Goal: Task Accomplishment & Management: Complete application form

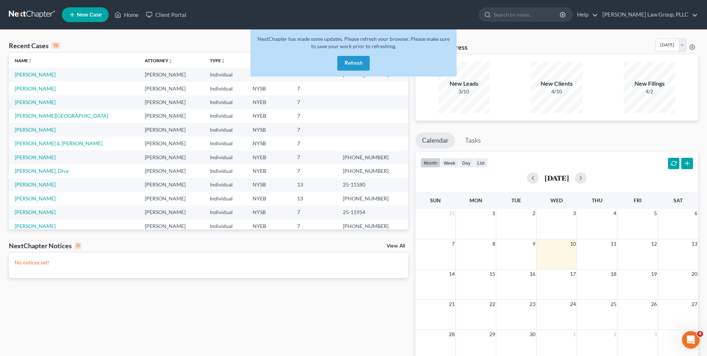
click at [359, 64] on button "Refresh" at bounding box center [353, 63] width 32 height 15
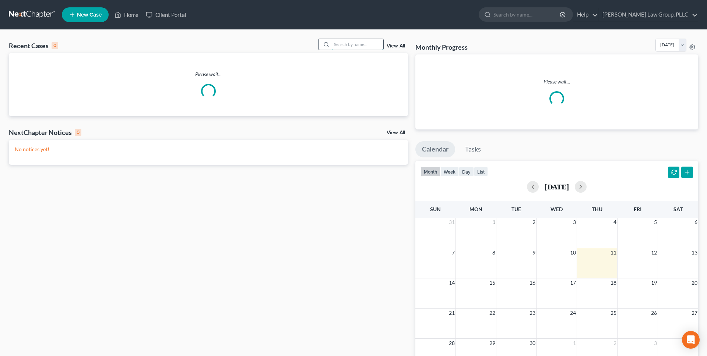
click at [359, 44] on input "search" at bounding box center [358, 44] width 52 height 11
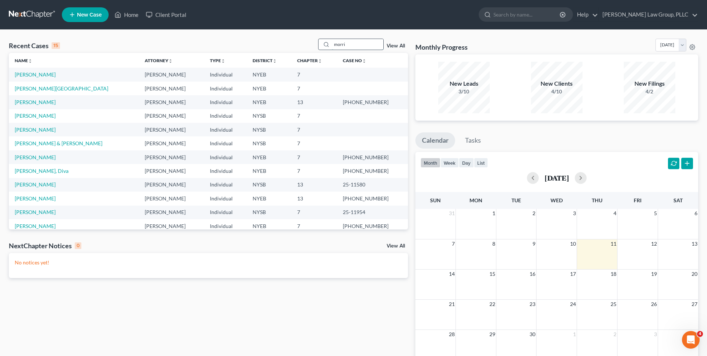
type input "[PERSON_NAME]"
click at [93, 12] on span "New Case" at bounding box center [89, 15] width 25 height 6
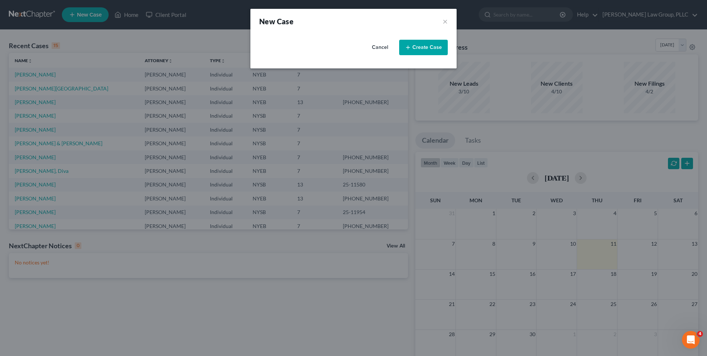
select select "55"
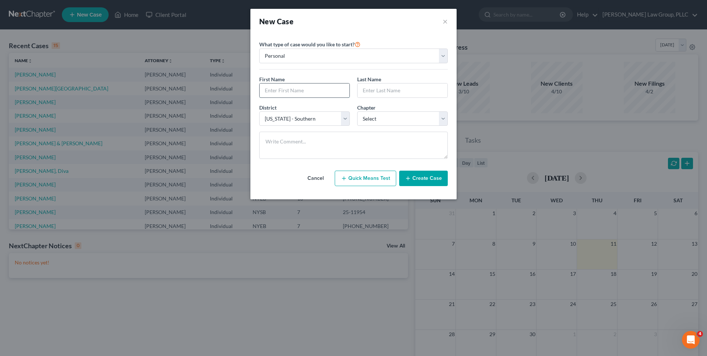
click at [272, 91] on input "text" at bounding box center [305, 91] width 90 height 14
type input "[PERSON_NAME]"
click at [394, 89] on input "text" at bounding box center [403, 91] width 90 height 14
type input "[PERSON_NAME]"
click at [397, 106] on div "Chapter * Select 7 11 12 13" at bounding box center [402, 115] width 98 height 22
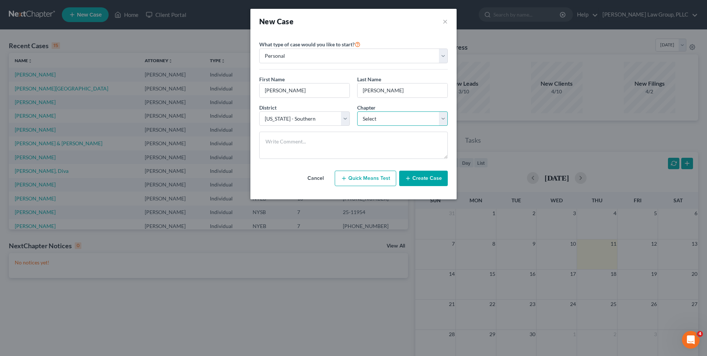
click at [390, 123] on select "Select 7 11 12 13" at bounding box center [402, 119] width 91 height 15
select select "3"
click at [357, 112] on select "Select 7 11 12 13" at bounding box center [402, 119] width 91 height 15
click at [301, 119] on select "Select Alabama - Middle Alabama - Northern Alabama - Southern Alaska Arizona Ar…" at bounding box center [304, 119] width 91 height 15
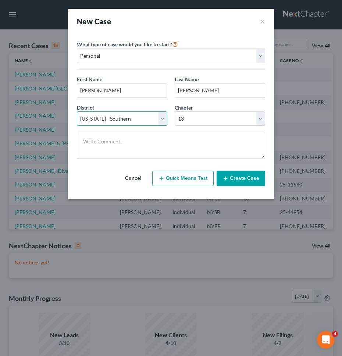
click at [95, 119] on select "Select Alabama - Middle Alabama - Northern Alabama - Southern Alaska Arizona Ar…" at bounding box center [122, 119] width 91 height 15
select select "53"
click at [77, 112] on select "Select Alabama - Middle Alabama - Northern Alabama - Southern Alaska Arizona Ar…" at bounding box center [122, 119] width 91 height 15
click at [255, 184] on button "Create Case" at bounding box center [241, 178] width 49 height 15
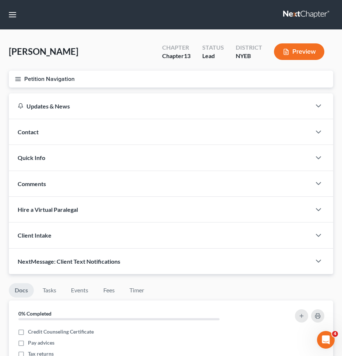
click at [181, 80] on button "Petition Navigation" at bounding box center [171, 79] width 325 height 17
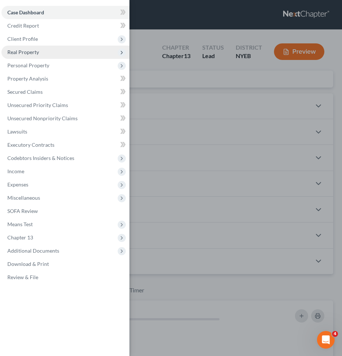
click at [82, 56] on span "Real Property" at bounding box center [65, 52] width 128 height 13
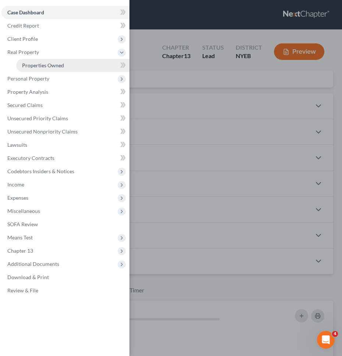
click at [77, 65] on link "Properties Owned" at bounding box center [72, 65] width 113 height 13
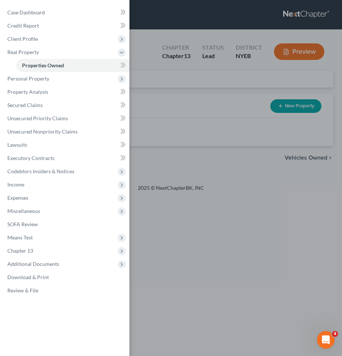
click at [172, 56] on div "Case Dashboard Payments Invoices Payments Payments Credit Report Client Profile" at bounding box center [171, 178] width 342 height 356
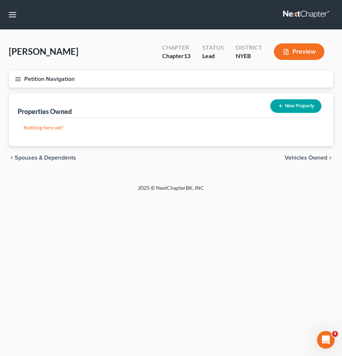
click at [37, 87] on div "Petition Navigation Case Dashboard Payments Invoices Payments Payments Credit R…" at bounding box center [171, 82] width 332 height 23
click at [41, 74] on button "Petition Navigation" at bounding box center [171, 79] width 325 height 17
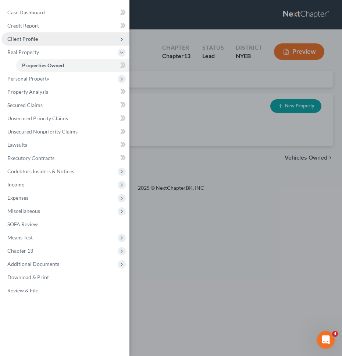
click at [48, 34] on span "Client Profile" at bounding box center [65, 38] width 128 height 13
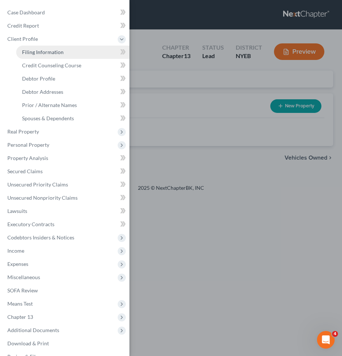
click at [46, 56] on link "Filing Information" at bounding box center [72, 52] width 113 height 13
select select "1"
select select "0"
select select "3"
select select "53"
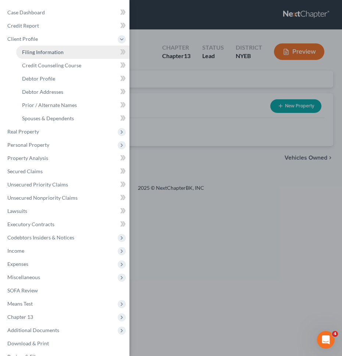
select select "35"
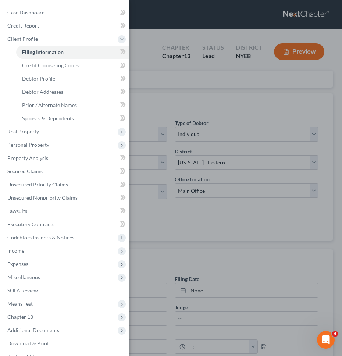
click at [153, 118] on div "Case Dashboard Payments Invoices Payments Payments Credit Report Client Profile" at bounding box center [171, 178] width 342 height 356
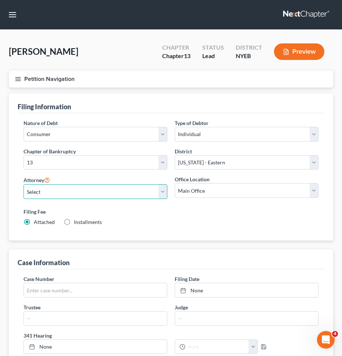
click at [124, 187] on select "Select Jeb Singer - NYSB Jeb Singer - NYEB Jeb Singer - NYNB" at bounding box center [96, 191] width 144 height 15
select select "1"
click at [24, 184] on select "Select Jeb Singer - NYSB Jeb Singer - NYEB Jeb Singer - NYNB" at bounding box center [96, 191] width 144 height 15
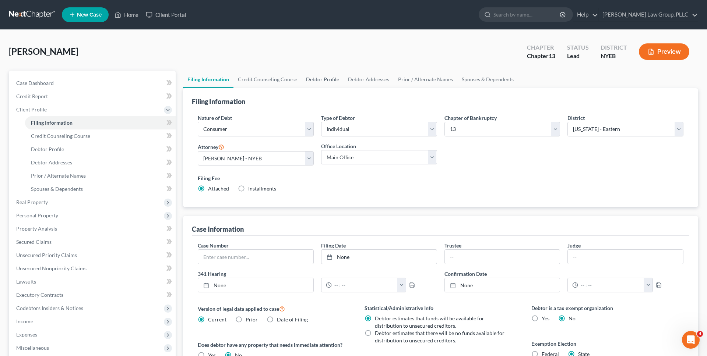
click at [312, 75] on link "Debtor Profile" at bounding box center [323, 80] width 42 height 18
select select "0"
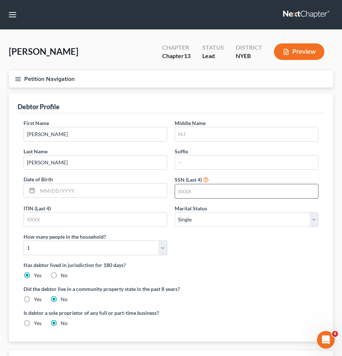
click at [195, 188] on input "text" at bounding box center [246, 191] width 143 height 14
type input "5118"
click at [216, 226] on select "Select Single Married Separated Divorced Widowed" at bounding box center [247, 219] width 144 height 15
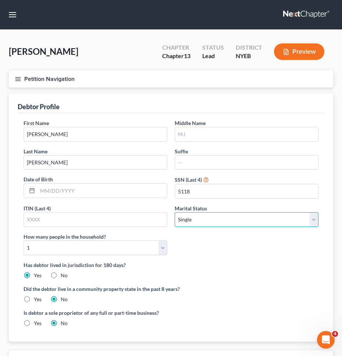
select select "1"
click at [175, 212] on select "Select Single Married Separated Divorced Widowed" at bounding box center [247, 219] width 144 height 15
click at [215, 231] on div "First Name Carrie Middle Name Last Name Morrissey Suffix Date of Birth SSN (Las…" at bounding box center [171, 190] width 303 height 142
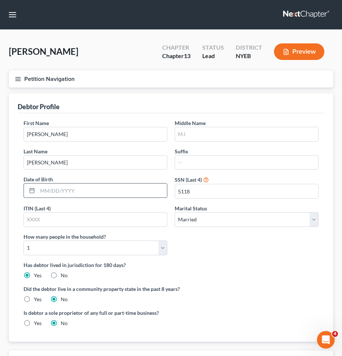
click at [135, 190] on input "text" at bounding box center [103, 191] width 130 height 14
type input "11/20/1981"
click at [207, 131] on input "text" at bounding box center [246, 134] width 143 height 14
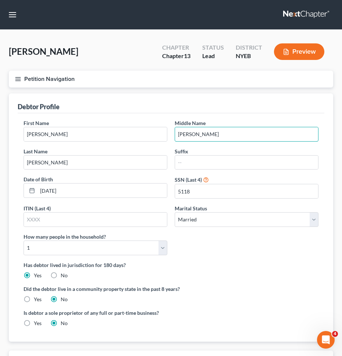
type input "Elizabeth"
click at [212, 124] on div "Middle Name Elizabeth" at bounding box center [246, 130] width 151 height 22
click at [221, 115] on div "First Name Carrie Middle Name Elizabeth Last Name Morrissey Suffix Date of Birt…" at bounding box center [171, 227] width 307 height 229
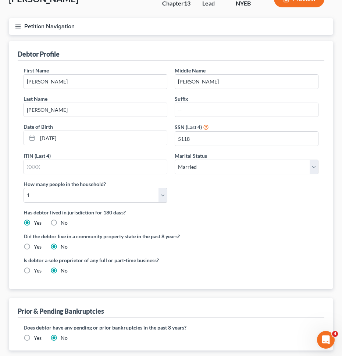
scroll to position [54, 0]
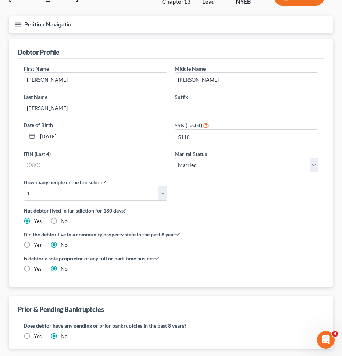
click at [274, 208] on label "Has debtor lived in jurisdiction for 180 days?" at bounding box center [171, 211] width 295 height 8
click at [134, 198] on select "Select 1 2 3 4 5 6 7 8 9 10 11 12 13 14 15 16 17 18 19 20" at bounding box center [96, 193] width 144 height 15
select select "2"
click at [24, 186] on select "Select 1 2 3 4 5 6 7 8 9 10 11 12 13 14 15 16 17 18 19 20" at bounding box center [96, 193] width 144 height 15
click at [208, 200] on div "First Name Carrie Middle Name Elizabeth Last Name Morrissey Suffix Date of Birt…" at bounding box center [171, 136] width 303 height 142
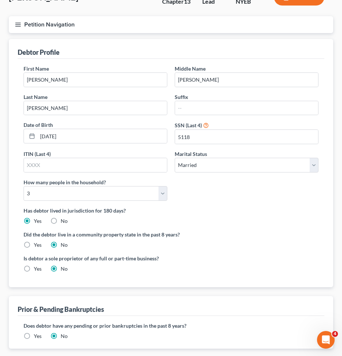
scroll to position [99, 0]
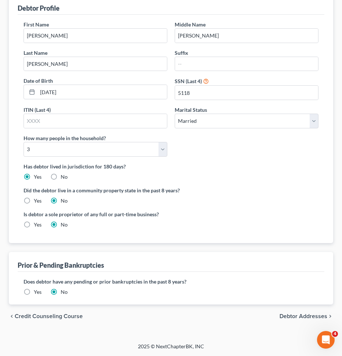
click at [310, 317] on span "Debtor Addresses" at bounding box center [304, 317] width 48 height 6
select select "0"
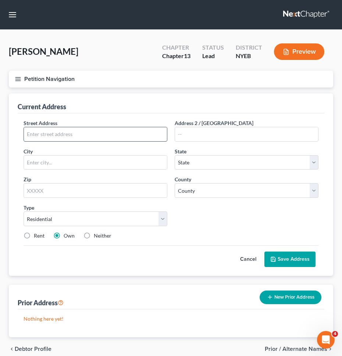
click at [122, 137] on input "text" at bounding box center [95, 134] width 143 height 14
type input "135 Jackson St."
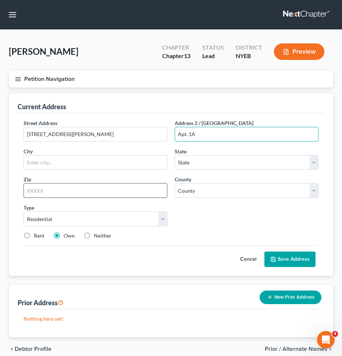
type input "Apt. 1A"
click at [78, 188] on input "text" at bounding box center [96, 190] width 144 height 15
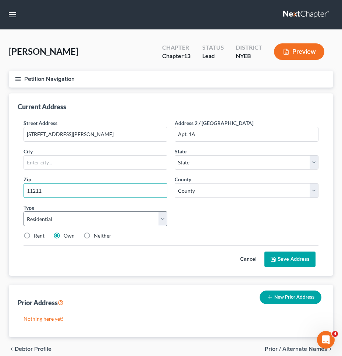
type input "11211"
click at [87, 219] on select "Select Residential Mailing Rental Business" at bounding box center [96, 219] width 144 height 15
type input "Brooklyn"
select select "35"
click at [24, 212] on select "Select Residential Mailing Rental Business" at bounding box center [96, 219] width 144 height 15
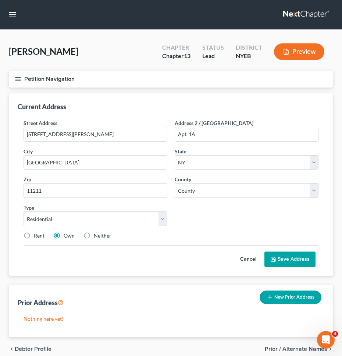
click at [64, 236] on label "Own" at bounding box center [69, 235] width 11 height 7
click at [67, 236] on input "Own" at bounding box center [69, 234] width 5 height 5
click at [193, 190] on select "County Albany County Allegany County Bronx County Broome County Cattaraugus Cou…" at bounding box center [247, 190] width 144 height 15
select select "23"
click at [175, 183] on select "County Albany County Allegany County Bronx County Broome County Cattaraugus Cou…" at bounding box center [247, 190] width 144 height 15
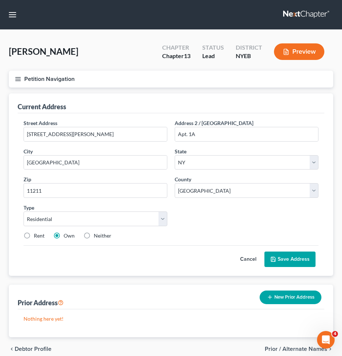
click at [291, 262] on button "Save Address" at bounding box center [290, 259] width 51 height 15
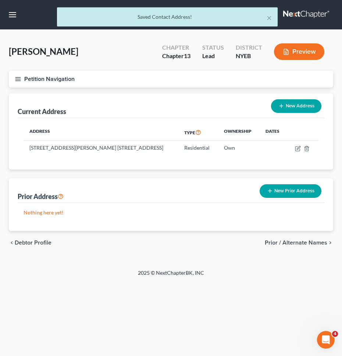
click at [297, 241] on span "Prior / Alternate Names" at bounding box center [296, 243] width 63 height 6
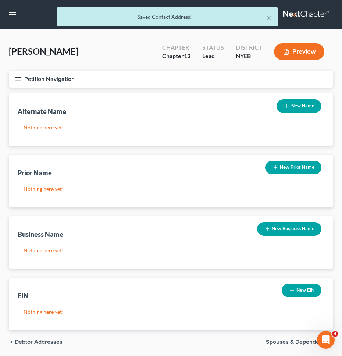
scroll to position [26, 0]
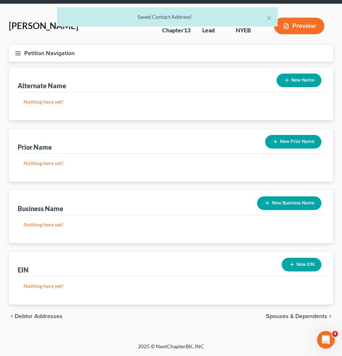
click at [307, 316] on span "Spouses & Dependents" at bounding box center [296, 317] width 61 height 6
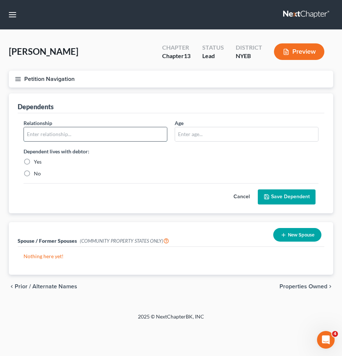
click at [116, 136] on input "text" at bounding box center [95, 134] width 143 height 14
type input "Daughter"
click at [34, 161] on label "Yes" at bounding box center [38, 161] width 8 height 7
click at [37, 161] on input "Yes" at bounding box center [39, 160] width 5 height 5
radio input "true"
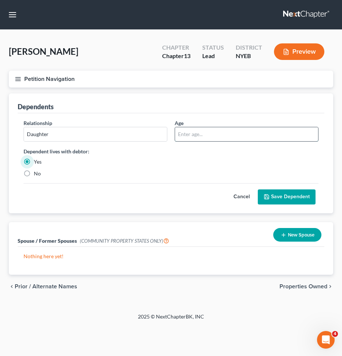
click at [224, 135] on input "text" at bounding box center [246, 134] width 143 height 14
type input "9"
click at [295, 210] on div "Relationship * Daughter Age 9 Dependent lives with debtor: Yes No Cancel Save D…" at bounding box center [171, 163] width 307 height 100
click at [300, 199] on button "Save Dependent" at bounding box center [287, 197] width 58 height 15
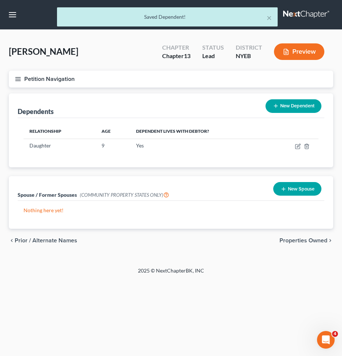
click at [300, 245] on div "chevron_left Prior / Alternate Names Properties Owned chevron_right" at bounding box center [171, 241] width 325 height 24
click at [305, 241] on span "Properties Owned" at bounding box center [304, 241] width 48 height 6
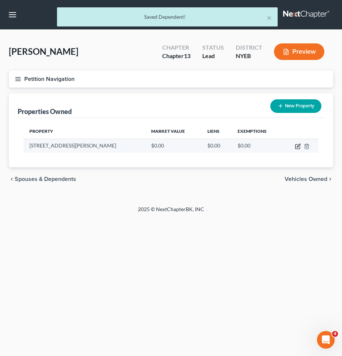
click at [298, 148] on icon "button" at bounding box center [298, 147] width 6 height 6
select select "35"
select select "23"
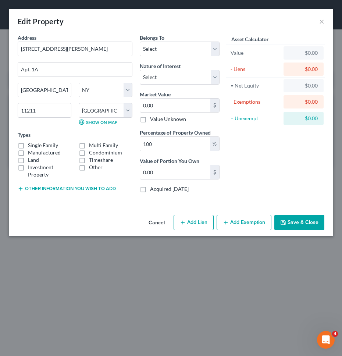
click at [89, 153] on label "Condominium" at bounding box center [105, 152] width 33 height 7
click at [92, 153] on input "Condominium" at bounding box center [94, 151] width 5 height 5
checkbox input "true"
click at [171, 48] on select "Select Debtor 1 Only Debtor 2 Only Debtor 1 And Debtor 2 Only At Least One Of T…" at bounding box center [180, 49] width 80 height 15
select select "3"
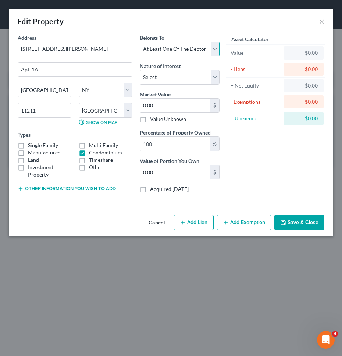
click at [140, 42] on select "Select Debtor 1 Only Debtor 2 Only Debtor 1 And Debtor 2 Only At Least One Of T…" at bounding box center [180, 49] width 80 height 15
click at [175, 80] on select "Select Fee Simple Joint Tenant Life Estate Equitable Interest Future Interest T…" at bounding box center [180, 77] width 80 height 15
select select "0"
click at [140, 70] on select "Select Fee Simple Joint Tenant Life Estate Equitable Interest Future Interest T…" at bounding box center [180, 77] width 80 height 15
click at [170, 104] on input "0.00" at bounding box center [175, 106] width 70 height 14
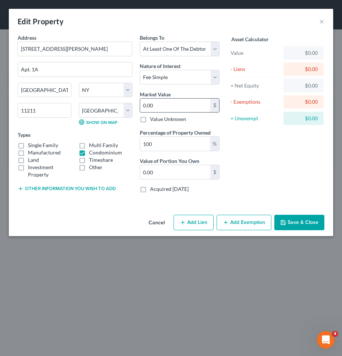
type input "1"
type input "1.00"
type input "13"
type input "13.00"
type input "133"
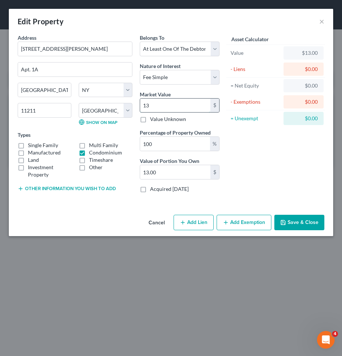
type input "133.00"
type input "1339"
type input "1,339.00"
type input "1,3393"
type input "13,393.00"
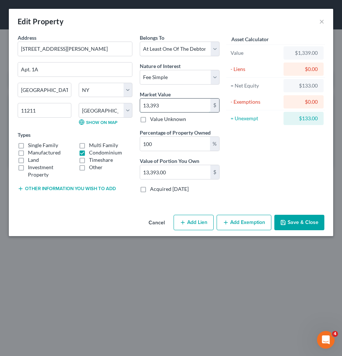
type input "13,3930"
type input "133,930.00"
type input "133,9300"
type input "1,339,300.00"
type input "1,339,300"
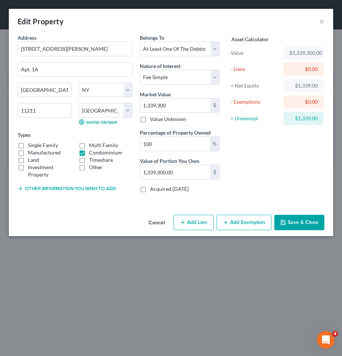
click at [242, 138] on div "Asset Calculator Value $1,339,300.00 - Liens $0.00 = Net Equity $1,339.00 - Exe…" at bounding box center [276, 116] width 105 height 165
click at [197, 140] on input "100" at bounding box center [175, 144] width 70 height 14
type input "5"
type input "66,965.00"
type input "50"
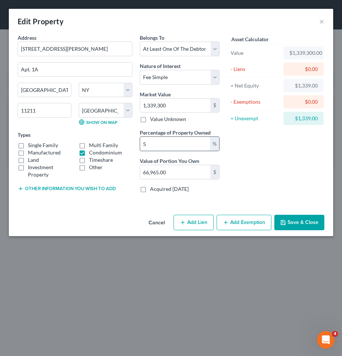
type input "669,650.00"
type input "50"
click at [262, 154] on div "Asset Calculator Value $1,339,300.00 - Liens $0.00 = Net Equity $1,339.00 - Exe…" at bounding box center [276, 116] width 105 height 165
click at [235, 222] on button "Add Exemption" at bounding box center [244, 222] width 55 height 15
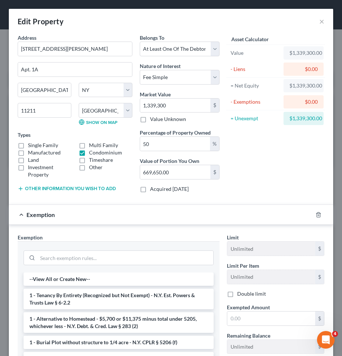
scroll to position [86, 0]
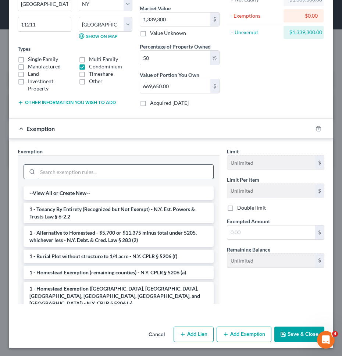
click at [169, 166] on input "search" at bounding box center [126, 172] width 176 height 14
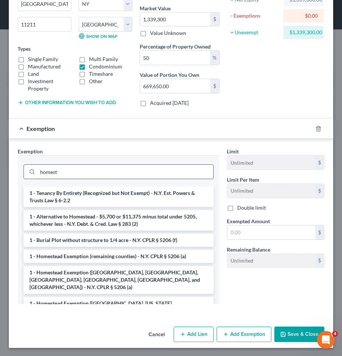
type input "j"
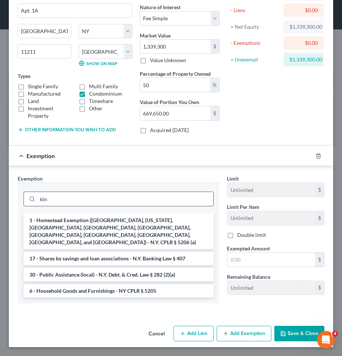
scroll to position [50, 0]
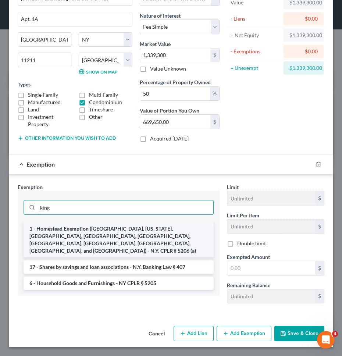
type input "king"
click at [166, 233] on li "1 - Homestead Exemption (Kings, New York, Queens, Bronx, Richmond, Nassau, Suff…" at bounding box center [119, 239] width 190 height 35
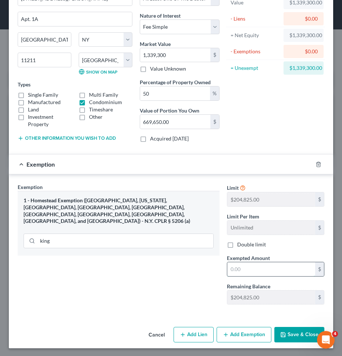
click at [259, 271] on input "text" at bounding box center [272, 270] width 88 height 14
type input "204,825"
click at [187, 313] on div "Exemption Set must be selected for CA. Exemption * 1 - Homestead Exemption (Kin…" at bounding box center [171, 246] width 325 height 143
click at [286, 331] on button "Save & Close" at bounding box center [300, 334] width 50 height 15
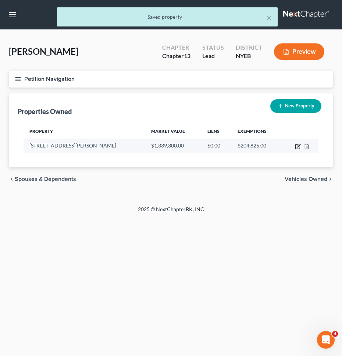
click at [296, 146] on icon "button" at bounding box center [298, 147] width 6 height 6
select select "35"
select select "23"
select select "3"
select select "0"
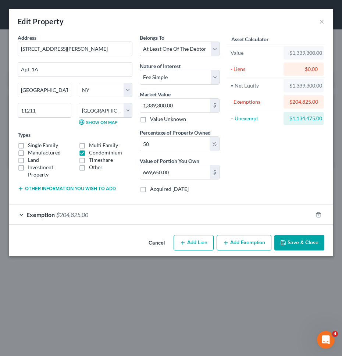
click at [83, 189] on button "Other information you wish to add" at bounding box center [67, 189] width 98 height 6
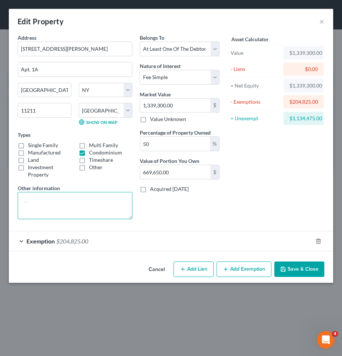
click at [71, 209] on textarea at bounding box center [75, 205] width 115 height 27
type textarea "Value is per Zillow.com."
click at [285, 271] on polyline "button" at bounding box center [283, 271] width 3 height 2
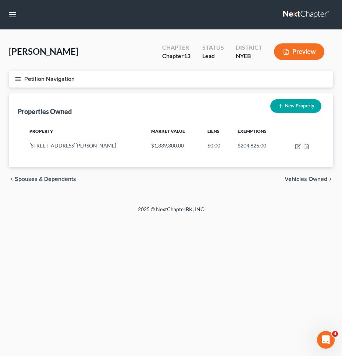
click at [225, 82] on button "Petition Navigation" at bounding box center [171, 79] width 325 height 17
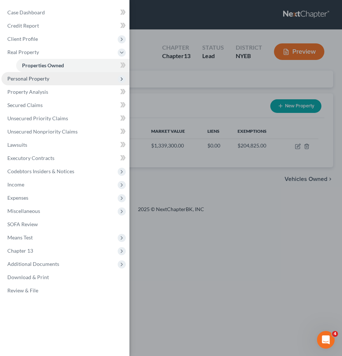
click at [72, 84] on span "Personal Property" at bounding box center [65, 78] width 128 height 13
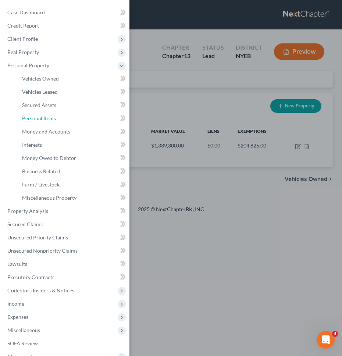
click at [70, 119] on link "Personal Items" at bounding box center [72, 118] width 113 height 13
click at [169, 103] on div "Case Dashboard Payments Invoices Payments Payments Credit Report Client Profile" at bounding box center [171, 178] width 342 height 356
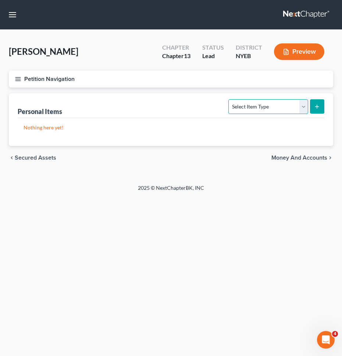
click at [270, 107] on select "Select Item Type Clothing Collectibles Of Value Electronics Firearms Household …" at bounding box center [269, 106] width 80 height 15
select select "clothing"
click at [230, 99] on select "Select Item Type Clothing Collectibles Of Value Electronics Firearms Household …" at bounding box center [269, 106] width 80 height 15
click at [319, 107] on line "submit" at bounding box center [317, 107] width 3 height 0
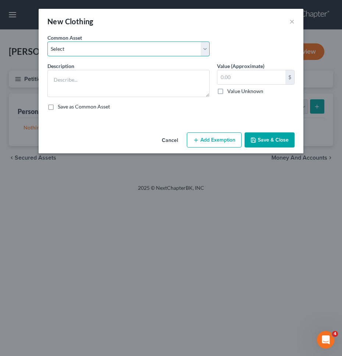
click at [157, 47] on select "Select Clothing" at bounding box center [129, 49] width 162 height 15
select select "0"
click at [48, 42] on select "Select Clothing" at bounding box center [129, 49] width 162 height 15
type textarea "Clothing"
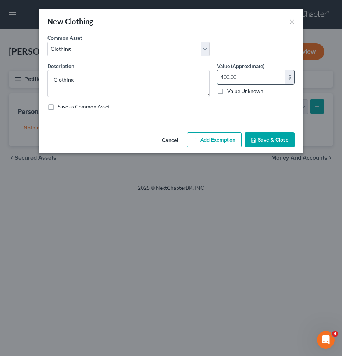
click at [252, 75] on input "400.00" at bounding box center [252, 77] width 68 height 14
type input "1,000"
click at [228, 146] on button "Add Exemption" at bounding box center [214, 140] width 55 height 15
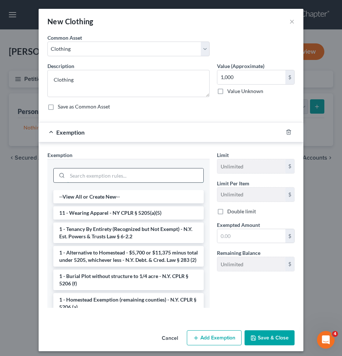
click at [164, 176] on input "search" at bounding box center [135, 176] width 136 height 14
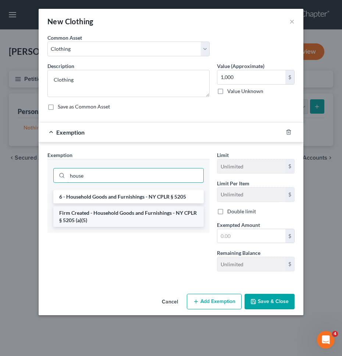
type input "house"
click at [156, 218] on li "Firm Created - Household Goods and Furnishings - NY CPLR § 5205 (a)(5)" at bounding box center [128, 217] width 151 height 21
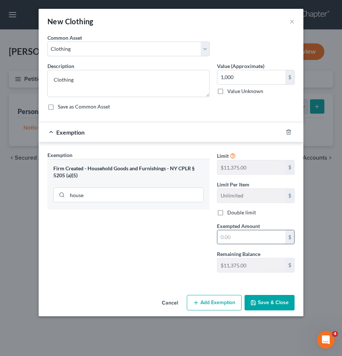
click at [250, 236] on input "text" at bounding box center [252, 238] width 68 height 14
type input "1,000"
click at [253, 312] on div "Cancel Add Exemption Save & Close" at bounding box center [171, 304] width 265 height 24
click at [256, 303] on icon "button" at bounding box center [254, 303] width 6 height 6
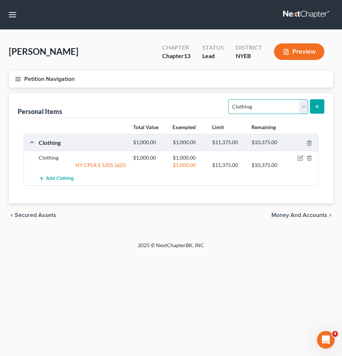
click at [265, 111] on select "Select Item Type Clothing Collectibles Of Value Electronics Firearms Household …" at bounding box center [269, 106] width 80 height 15
select select "household_goods"
click at [230, 99] on select "Select Item Type Clothing Collectibles Of Value Electronics Firearms Household …" at bounding box center [269, 106] width 80 height 15
click at [320, 106] on icon "submit" at bounding box center [317, 107] width 6 height 6
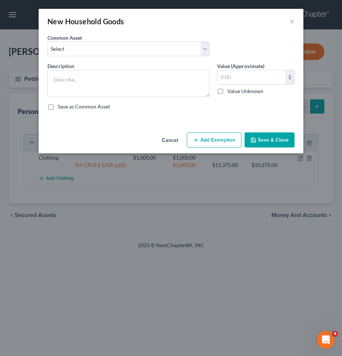
click at [170, 57] on div "Common Asset Select Furniture Kitchen Items Furniture and Kitchen Items Furnitu…" at bounding box center [171, 48] width 255 height 28
click at [170, 54] on select "Select Furniture Kitchen Items Furniture and Kitchen Items Furniture and Kitche…" at bounding box center [129, 49] width 162 height 15
select select "4"
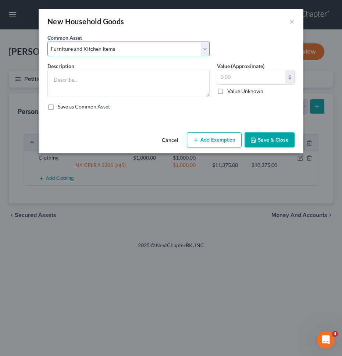
click at [48, 42] on select "Select Furniture Kitchen Items Furniture and Kitchen Items Furniture and Kitche…" at bounding box center [129, 49] width 162 height 15
type textarea "Furniture and Kitchen Items"
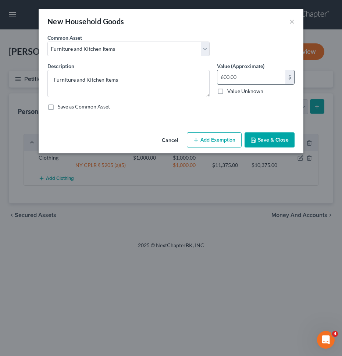
click at [262, 83] on input "600.00" at bounding box center [252, 77] width 68 height 14
type input "2,500"
click at [218, 141] on button "Add Exemption" at bounding box center [214, 140] width 55 height 15
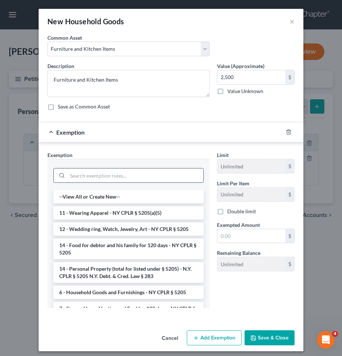
click at [175, 176] on input "search" at bounding box center [135, 176] width 136 height 14
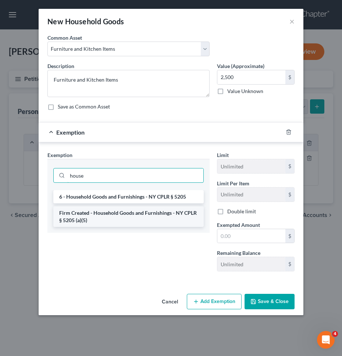
type input "house"
click at [169, 216] on li "Firm Created - Household Goods and Furnishings - NY CPLR § 5205 (a)(5)" at bounding box center [128, 217] width 151 height 21
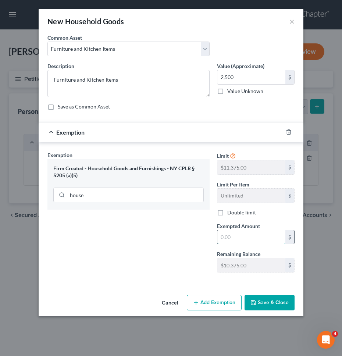
click at [242, 238] on input "text" at bounding box center [252, 238] width 68 height 14
type input "2,500"
click at [271, 316] on div "Cancel Add Exemption Save & Close" at bounding box center [171, 304] width 265 height 24
click at [271, 305] on button "Save & Close" at bounding box center [270, 302] width 50 height 15
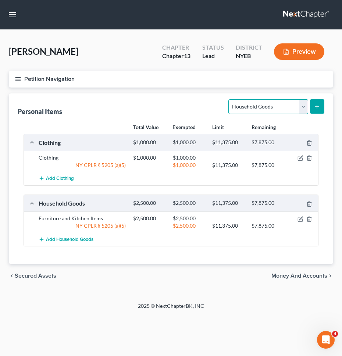
click at [269, 108] on select "Select Item Type Clothing Collectibles Of Value Electronics Firearms Household …" at bounding box center [269, 106] width 80 height 15
select select "electronics"
click at [230, 99] on select "Select Item Type Clothing Collectibles Of Value Electronics Firearms Household …" at bounding box center [269, 106] width 80 height 15
click at [316, 102] on button "submit" at bounding box center [317, 106] width 14 height 14
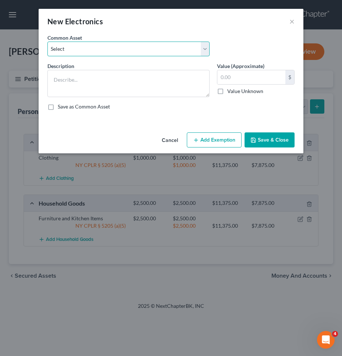
click at [199, 47] on select "Select TV, Cell phone, Computer TV, Cell phone, Computer TV, Cell phone, Comput…" at bounding box center [129, 49] width 162 height 15
select select "4"
click at [48, 42] on select "Select TV, Cell phone, Computer TV, Cell phone, Computer TV, Cell phone, Comput…" at bounding box center [129, 49] width 162 height 15
type textarea "TV, Cell phone, Computer"
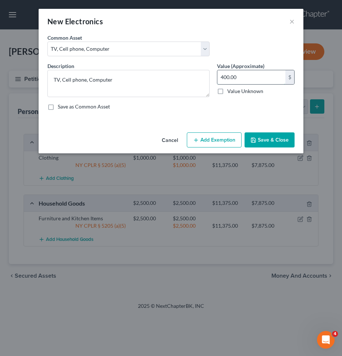
click at [249, 78] on input "400.00" at bounding box center [252, 77] width 68 height 14
type input "2,000"
click at [220, 141] on button "Add Exemption" at bounding box center [214, 140] width 55 height 15
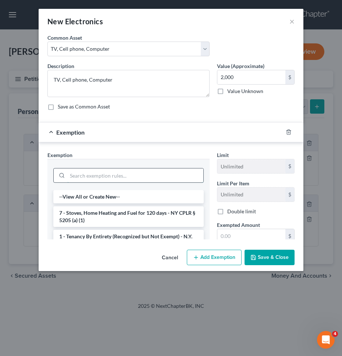
click at [172, 173] on input "search" at bounding box center [135, 176] width 136 height 14
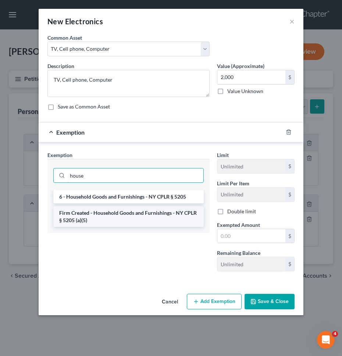
type input "house"
click at [162, 217] on li "Firm Created - Household Goods and Furnishings - NY CPLR § 5205 (a)(5)" at bounding box center [128, 217] width 151 height 21
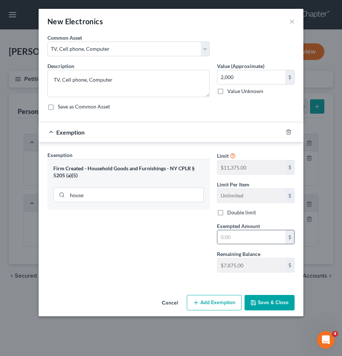
click at [229, 231] on input "text" at bounding box center [252, 238] width 68 height 14
type input "2,000"
click at [267, 302] on button "Save & Close" at bounding box center [270, 302] width 50 height 15
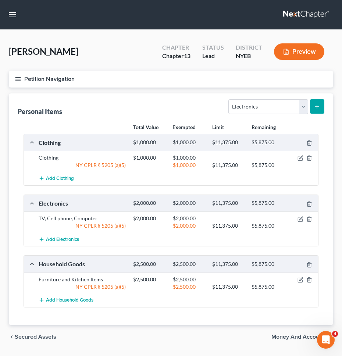
scroll to position [21, 0]
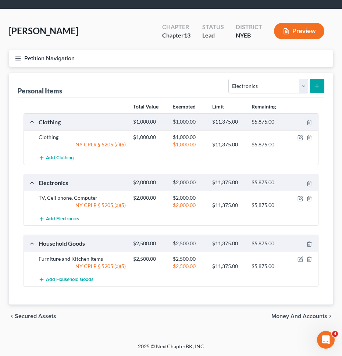
click at [296, 316] on span "Money and Accounts" at bounding box center [300, 317] width 56 height 6
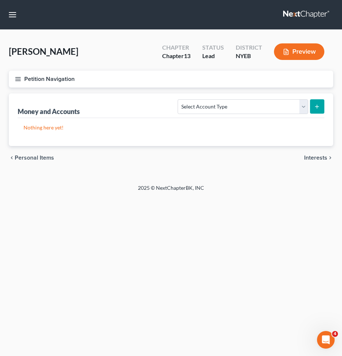
click at [310, 161] on span "Interests" at bounding box center [316, 158] width 23 height 6
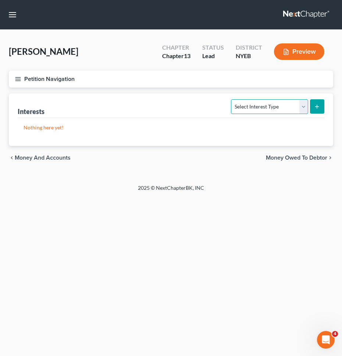
click at [295, 110] on select "Select Interest Type 401K Annuity Bond Education IRA Government Bond Government…" at bounding box center [269, 106] width 77 height 15
select select "401k"
click at [232, 99] on select "Select Interest Type 401K Annuity Bond Education IRA Government Bond Government…" at bounding box center [269, 106] width 77 height 15
click at [323, 106] on button "submit" at bounding box center [317, 106] width 14 height 14
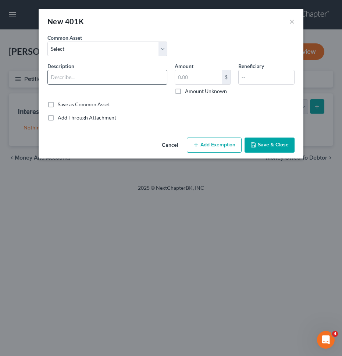
click at [147, 77] on input "text" at bounding box center [107, 77] width 119 height 14
type input "Fidelity - 401k"
click at [247, 77] on input "text" at bounding box center [267, 77] width 56 height 14
type input "Self"
click at [257, 143] on button "Save & Close" at bounding box center [270, 145] width 50 height 15
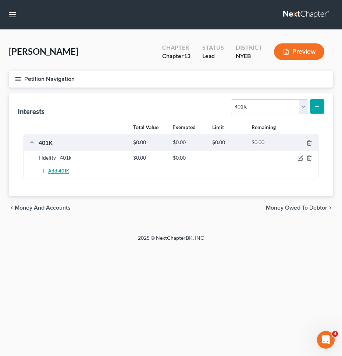
click at [66, 169] on span "Add 401K" at bounding box center [58, 172] width 21 height 6
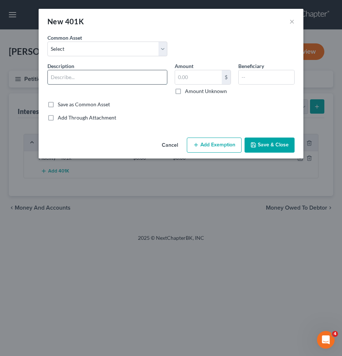
click at [98, 73] on input "text" at bounding box center [107, 77] width 119 height 14
type input "Vanguard - 401k"
click at [251, 77] on input "text" at bounding box center [267, 77] width 56 height 14
type input "Self"
click at [276, 150] on button "Save & Close" at bounding box center [270, 145] width 50 height 15
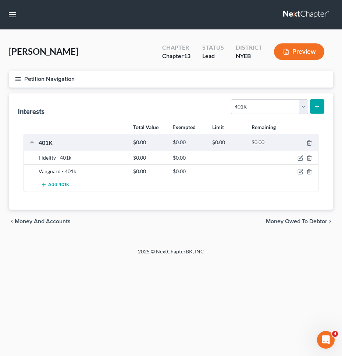
click at [236, 222] on div "chevron_left Money and Accounts Money Owed to Debtor chevron_right" at bounding box center [171, 222] width 325 height 24
click at [239, 81] on button "Petition Navigation" at bounding box center [171, 79] width 325 height 17
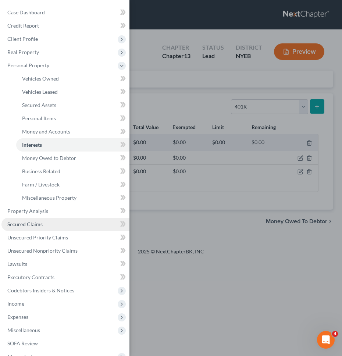
click at [85, 230] on link "Secured Claims" at bounding box center [65, 224] width 128 height 13
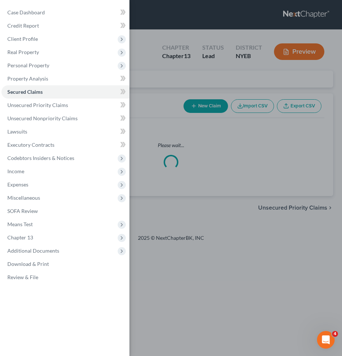
click at [183, 214] on div "Case Dashboard Payments Invoices Payments Payments Credit Report Client Profile" at bounding box center [171, 178] width 342 height 356
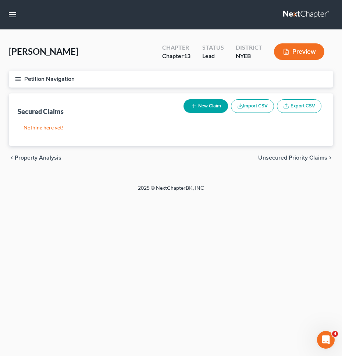
click at [244, 80] on button "Petition Navigation" at bounding box center [171, 79] width 325 height 17
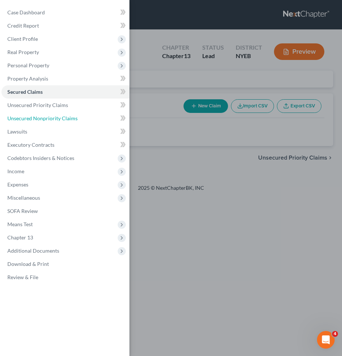
drag, startPoint x: 85, startPoint y: 120, endPoint x: 200, endPoint y: 130, distance: 116.0
click at [85, 120] on link "Unsecured Nonpriority Claims" at bounding box center [65, 118] width 128 height 13
click at [200, 130] on div "Case Dashboard Payments Invoices Payments Payments Credit Report Client Profile" at bounding box center [171, 178] width 342 height 356
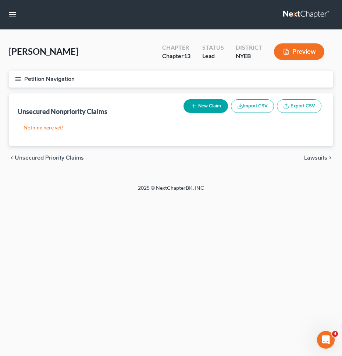
click at [234, 160] on div "chevron_left Unsecured Priority Claims Lawsuits chevron_right" at bounding box center [171, 158] width 325 height 24
click at [211, 111] on button "New Claim" at bounding box center [206, 106] width 45 height 14
select select "0"
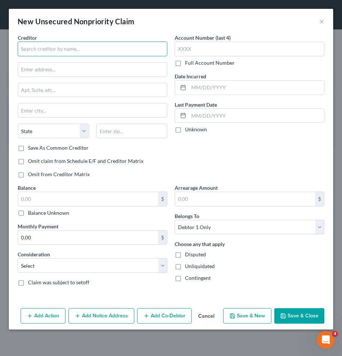
click at [88, 48] on input "text" at bounding box center [93, 49] width 150 height 15
type input "Amazon Chase"
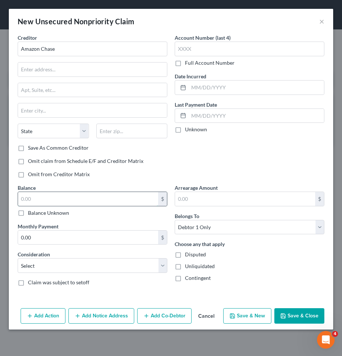
click at [88, 201] on input "text" at bounding box center [88, 199] width 140 height 14
type input "670.65"
click at [74, 276] on div "Balance 670.65 $ Balance Unknown Balance Undetermined 670.65 $ Balance Unknown …" at bounding box center [92, 238] width 157 height 108
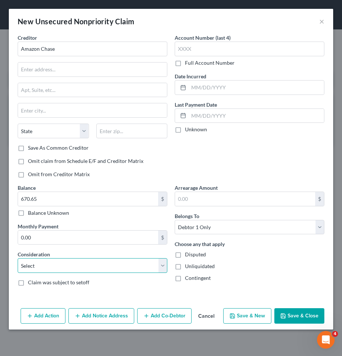
click at [79, 267] on select "Select Cable / Satellite Services Collection Agency Credit Card Debt Debt Couns…" at bounding box center [93, 265] width 150 height 15
select select "2"
click at [18, 258] on select "Select Cable / Satellite Services Collection Agency Credit Card Debt Debt Couns…" at bounding box center [93, 265] width 150 height 15
click at [290, 321] on button "Save & Close" at bounding box center [300, 316] width 50 height 15
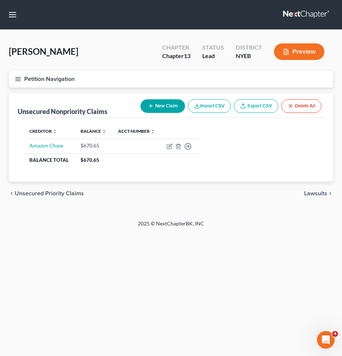
click at [148, 103] on icon "button" at bounding box center [151, 106] width 6 height 6
select select "0"
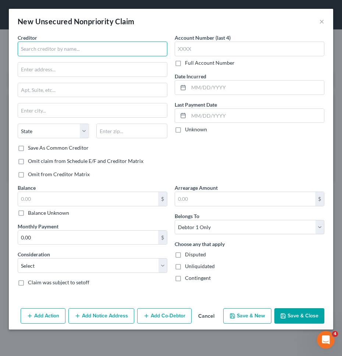
click at [98, 48] on input "text" at bounding box center [93, 49] width 150 height 15
type input "Bank of America"
click at [227, 148] on div "Account Number (last 4) Full Account Number Date Incurred Last Payment Date Unk…" at bounding box center [249, 109] width 157 height 150
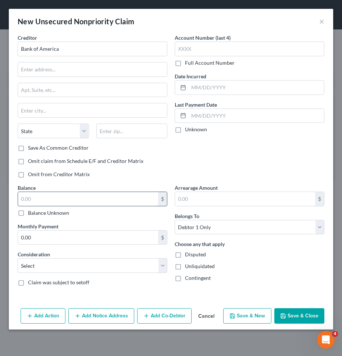
click at [121, 192] on input "text" at bounding box center [88, 199] width 140 height 14
click at [127, 203] on input "text" at bounding box center [88, 199] width 140 height 14
type input "6,925"
click at [100, 266] on select "Select Cable / Satellite Services Collection Agency Credit Card Debt Debt Couns…" at bounding box center [93, 265] width 150 height 15
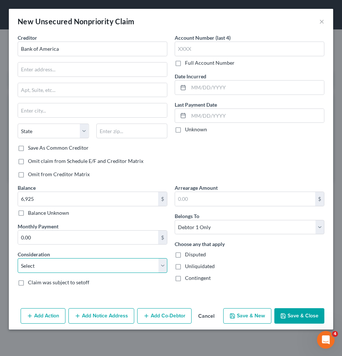
select select "2"
click at [18, 258] on select "Select Cable / Satellite Services Collection Agency Credit Card Debt Debt Couns…" at bounding box center [93, 265] width 150 height 15
click at [285, 312] on button "Save & Close" at bounding box center [300, 316] width 50 height 15
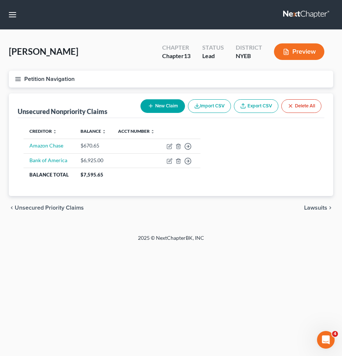
click at [162, 107] on button "New Claim" at bounding box center [163, 106] width 45 height 14
select select "0"
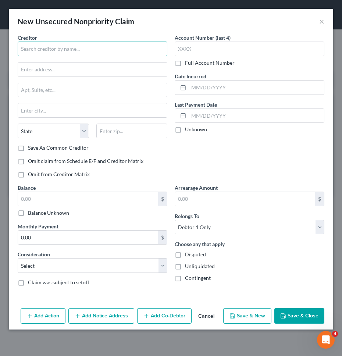
click at [93, 47] on input "text" at bounding box center [93, 49] width 150 height 15
type input "Chase Ink"
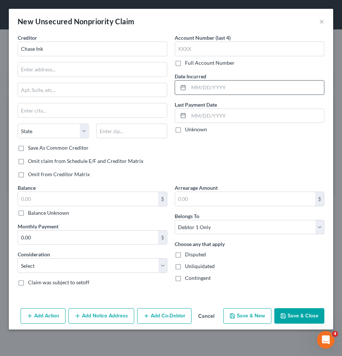
click at [261, 85] on input "text" at bounding box center [257, 88] width 136 height 14
click at [219, 165] on div "Account Number (last 4) Full Account Number Date Incurred Last Payment Date Unk…" at bounding box center [249, 109] width 157 height 150
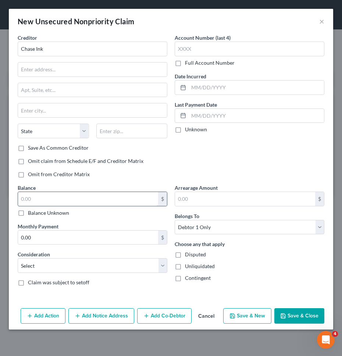
click at [114, 198] on input "text" at bounding box center [88, 199] width 140 height 14
type input "7,047.71"
click at [114, 264] on select "Select Cable / Satellite Services Collection Agency Credit Card Debt Debt Couns…" at bounding box center [93, 265] width 150 height 15
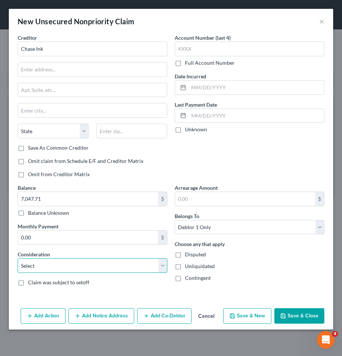
select select "14"
click at [18, 258] on select "Select Cable / Satellite Services Collection Agency Credit Card Debt Debt Couns…" at bounding box center [93, 265] width 150 height 15
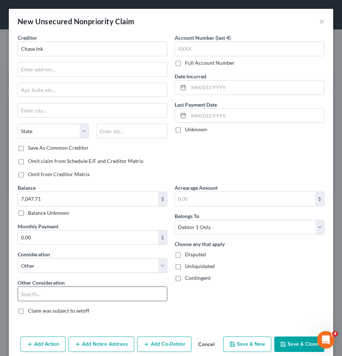
click at [91, 294] on input "text" at bounding box center [92, 294] width 149 height 14
type input "Business credit card"
click at [223, 342] on div "Add Action Add Notice Address Add Co-Debtor Cancel Save & New Save & Close" at bounding box center [171, 346] width 325 height 24
click at [226, 343] on button "Save & New" at bounding box center [248, 344] width 48 height 15
select select "0"
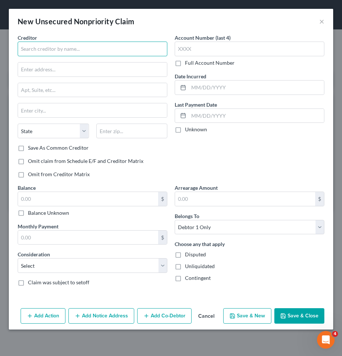
click at [106, 48] on input "text" at bounding box center [93, 49] width 150 height 15
type input "Amex Business Platinum"
click at [199, 143] on div "Account Number (last 4) Full Account Number Date Incurred Last Payment Date Unk…" at bounding box center [249, 109] width 157 height 150
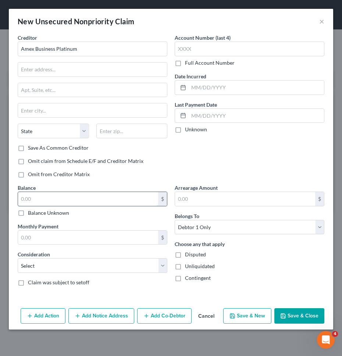
click at [98, 193] on input "text" at bounding box center [88, 199] width 140 height 14
click at [114, 201] on input "text" at bounding box center [88, 199] width 140 height 14
type input "36,703.34"
click at [137, 262] on select "Select Cable / Satellite Services Collection Agency Credit Card Debt Debt Couns…" at bounding box center [93, 265] width 150 height 15
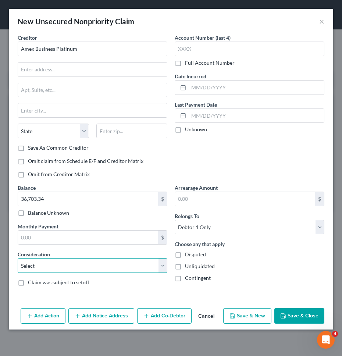
select select "14"
click at [18, 258] on select "Select Cable / Satellite Services Collection Agency Credit Card Debt Debt Couns…" at bounding box center [93, 265] width 150 height 15
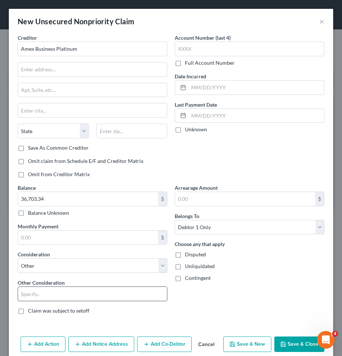
click at [131, 293] on input "text" at bounding box center [92, 294] width 149 height 14
type input "Business credit card"
click at [261, 302] on div "Arrearage Amount $ Belongs To * Select Debtor 1 Only Debtor 2 Only Debtor 1 And…" at bounding box center [249, 252] width 157 height 137
click at [298, 345] on button "Save & Close" at bounding box center [300, 344] width 50 height 15
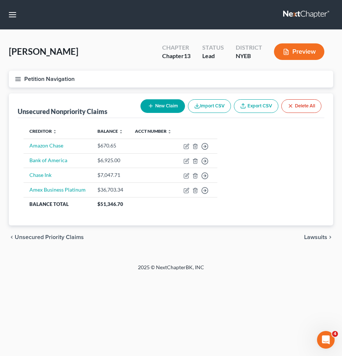
click at [157, 106] on button "New Claim" at bounding box center [163, 106] width 45 height 14
select select "0"
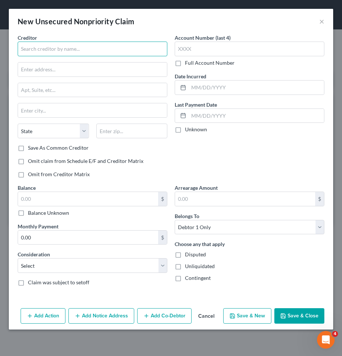
click at [107, 47] on input "text" at bounding box center [93, 49] width 150 height 15
type input "Affirm"
click at [220, 145] on div "Account Number (last 4) Full Account Number Date Incurred Last Payment Date Unk…" at bounding box center [249, 109] width 157 height 150
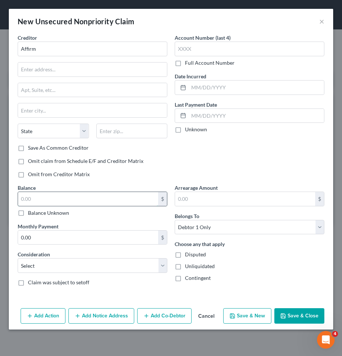
click at [139, 195] on input "text" at bounding box center [88, 199] width 140 height 14
click at [107, 263] on select "Select Cable / Satellite Services Collection Agency Credit Card Debt Debt Couns…" at bounding box center [93, 265] width 150 height 15
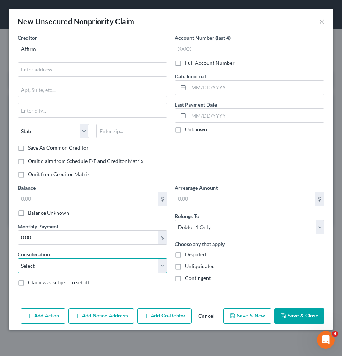
select select "10"
click at [18, 258] on select "Select Cable / Satellite Services Collection Agency Credit Card Debt Debt Couns…" at bounding box center [93, 265] width 150 height 15
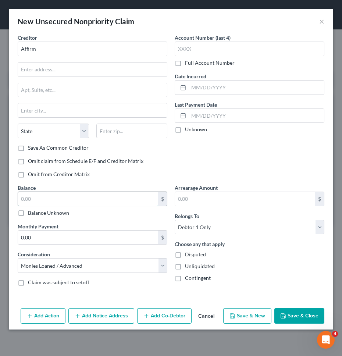
click at [91, 196] on input "text" at bounding box center [88, 199] width 140 height 14
click at [112, 201] on input "text" at bounding box center [88, 199] width 140 height 14
click at [94, 195] on input "text" at bounding box center [88, 199] width 140 height 14
type input "2,152.30"
click at [312, 321] on button "Save & Close" at bounding box center [300, 316] width 50 height 15
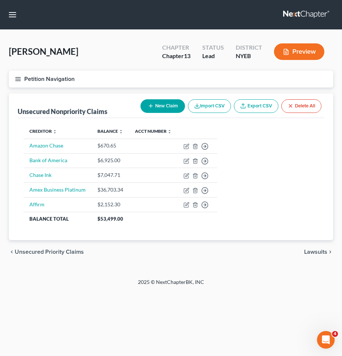
click at [150, 103] on icon "button" at bounding box center [151, 106] width 6 height 6
select select "0"
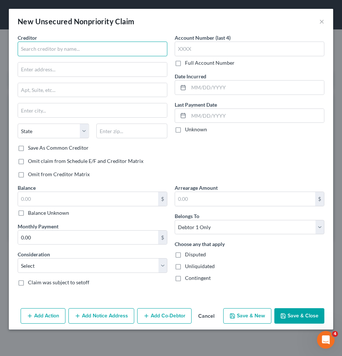
click at [122, 52] on input "text" at bounding box center [93, 49] width 150 height 15
type input "Channel Partners"
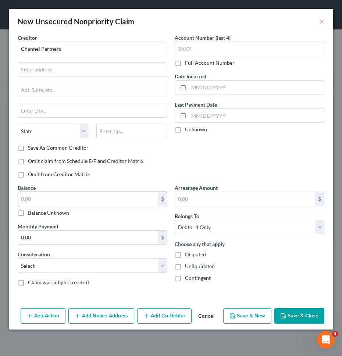
click at [124, 202] on input "text" at bounding box center [88, 199] width 140 height 14
type input "134,160"
click at [123, 265] on select "Select Cable / Satellite Services Collection Agency Credit Card Debt Debt Couns…" at bounding box center [93, 265] width 150 height 15
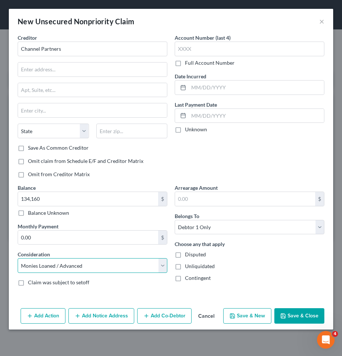
click at [18, 258] on select "Select Cable / Satellite Services Collection Agency Credit Card Debt Debt Couns…" at bounding box center [93, 265] width 150 height 15
click at [155, 268] on select "Select Cable / Satellite Services Collection Agency Credit Card Debt Debt Couns…" at bounding box center [93, 265] width 150 height 15
select select "14"
click at [18, 258] on select "Select Cable / Satellite Services Collection Agency Credit Card Debt Debt Couns…" at bounding box center [93, 265] width 150 height 15
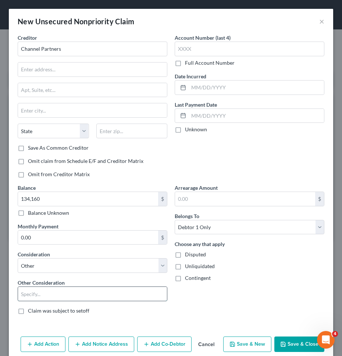
click at [130, 290] on input "text" at bounding box center [92, 294] width 149 height 14
type input "Merchant Cash Advance"
click at [259, 342] on button "Save & New" at bounding box center [248, 344] width 48 height 15
select select "0"
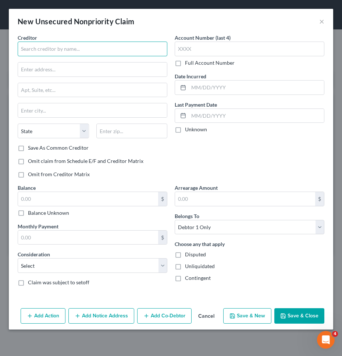
click at [136, 53] on input "text" at bounding box center [93, 49] width 150 height 15
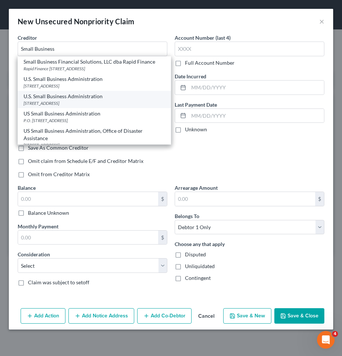
click at [116, 96] on div "U.S. Small Business Administration" at bounding box center [95, 96] width 142 height 7
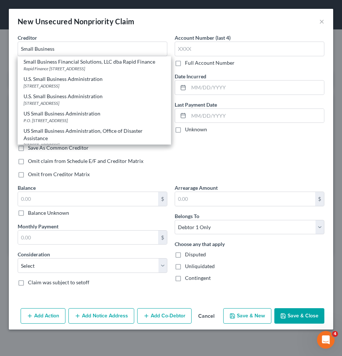
type input "U.S. Small Business Administration"
type input "14925 Kingsport Road"
type input "Fort Worth"
select select "45"
type input "76155"
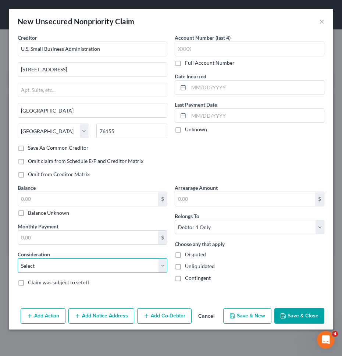
click at [141, 265] on select "Select Cable / Satellite Services Collection Agency Credit Card Debt Debt Couns…" at bounding box center [93, 265] width 150 height 15
select select "14"
click at [18, 258] on select "Select Cable / Satellite Services Collection Agency Credit Card Debt Debt Couns…" at bounding box center [93, 265] width 150 height 15
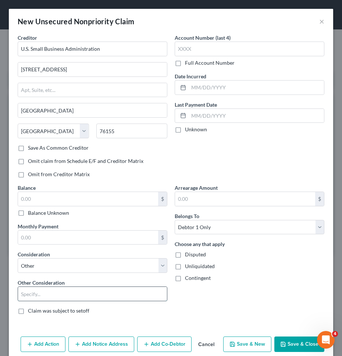
click at [117, 294] on input "text" at bounding box center [92, 294] width 149 height 14
type input "SBA Loan"
click at [215, 298] on div "Arrearage Amount $ Belongs To * Select Debtor 1 Only Debtor 2 Only Debtor 1 And…" at bounding box center [249, 252] width 157 height 137
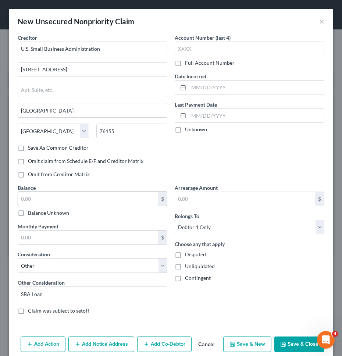
click at [142, 199] on input "text" at bounding box center [88, 199] width 140 height 14
type input "198,000"
click at [253, 345] on button "Save & New" at bounding box center [248, 344] width 48 height 15
select select "0"
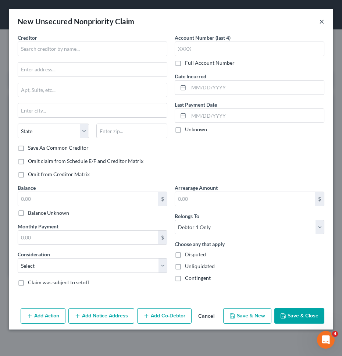
click at [322, 20] on button "×" at bounding box center [322, 21] width 5 height 9
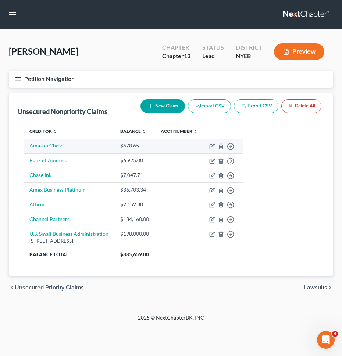
click at [51, 147] on link "Amazon Chase" at bounding box center [46, 146] width 34 height 6
select select "2"
select select "0"
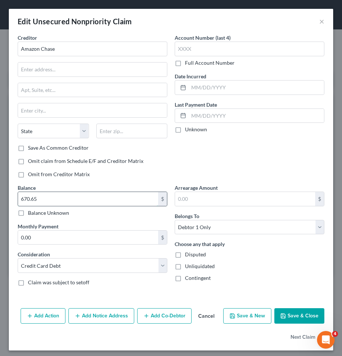
click at [84, 201] on input "670.65" at bounding box center [88, 199] width 140 height 14
type input "953.23"
click at [303, 323] on button "Save & Close" at bounding box center [300, 316] width 50 height 15
type input "0"
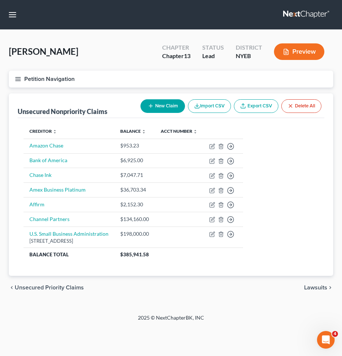
click at [48, 285] on span "Unsecured Priority Claims" at bounding box center [49, 288] width 69 height 6
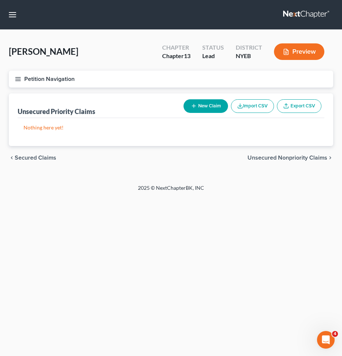
click at [198, 103] on button "New Claim" at bounding box center [206, 106] width 45 height 14
select select "0"
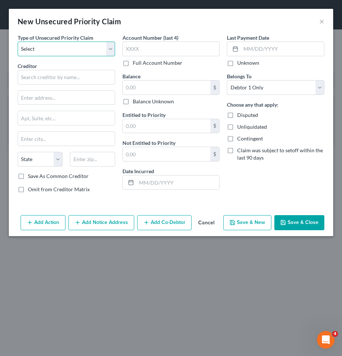
click at [80, 51] on select "Select Taxes & Other Government Units Domestic Support Obligations Extensions o…" at bounding box center [67, 49] width 98 height 15
select select "0"
click at [18, 42] on select "Select Taxes & Other Government Units Domestic Support Obligations Extensions o…" at bounding box center [67, 49] width 98 height 15
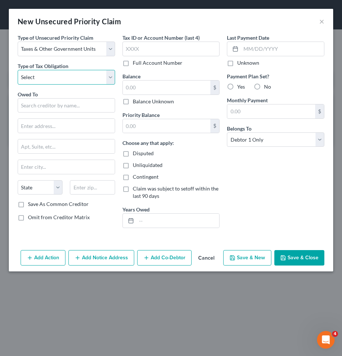
click at [73, 79] on select "Select Federal City State Franchise Tax Board Other" at bounding box center [67, 77] width 98 height 15
select select "2"
click at [18, 70] on select "Select Federal City State Franchise Tax Board Other" at bounding box center [67, 77] width 98 height 15
click at [69, 108] on input "text" at bounding box center [67, 105] width 98 height 15
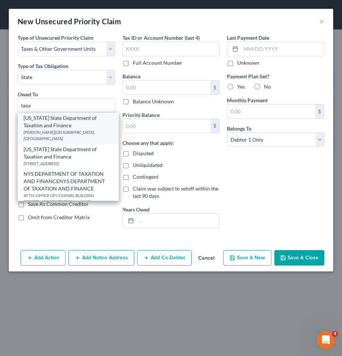
click at [66, 117] on div "New York State Department of Taxation and Finance" at bounding box center [68, 122] width 89 height 15
type input "New York State Department of Taxation and Finance"
type input "W.A. Harriman Campus"
type input "Albany"
select select "35"
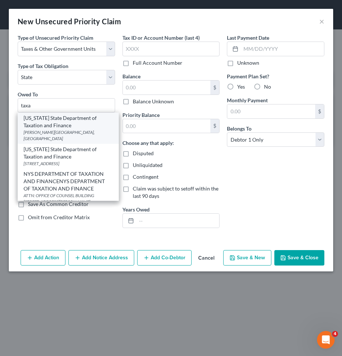
type input "12227"
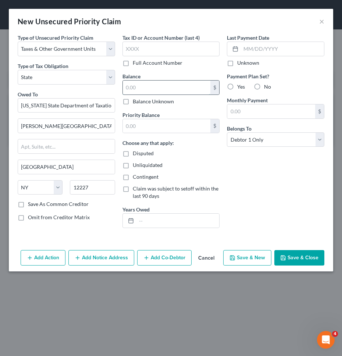
click at [129, 86] on input "text" at bounding box center [167, 88] width 88 height 14
type input "4,734.06"
click at [144, 122] on input "text" at bounding box center [167, 126] width 88 height 14
paste input "4,734.06"
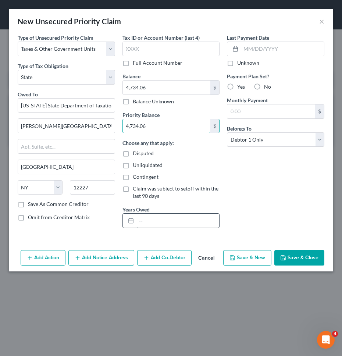
type input "4,734.06"
click at [181, 218] on input "text" at bounding box center [178, 221] width 83 height 14
click at [167, 223] on input "01/01/2024-12/31/2024" at bounding box center [178, 221] width 83 height 14
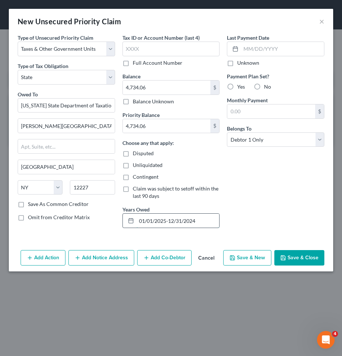
click at [203, 221] on input "01/01/2025-12/31/2024" at bounding box center [178, 221] width 83 height 14
type input "01/01/2025-12/31/2025"
click at [297, 256] on button "Save & Close" at bounding box center [300, 257] width 50 height 15
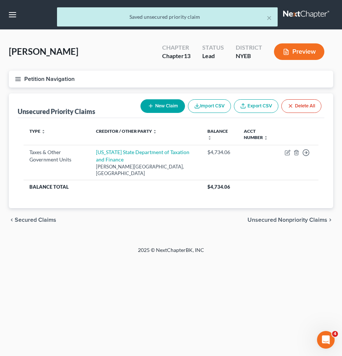
click at [285, 217] on span "Unsecured Nonpriority Claims" at bounding box center [288, 220] width 80 height 6
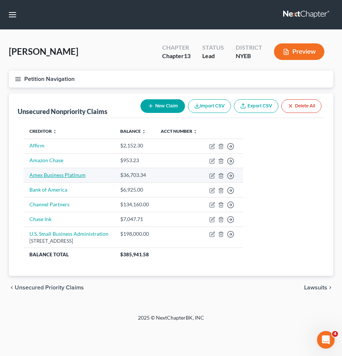
click at [64, 176] on link "Amex Business Platinum" at bounding box center [57, 175] width 56 height 6
select select "14"
select select "0"
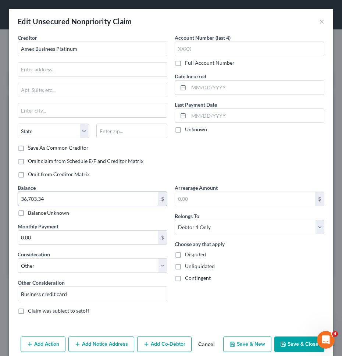
click at [72, 201] on input "36,703.34" at bounding box center [88, 199] width 140 height 14
click at [212, 344] on button "Cancel" at bounding box center [207, 345] width 28 height 15
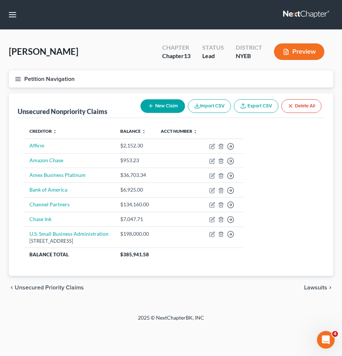
click at [164, 105] on button "New Claim" at bounding box center [163, 106] width 45 height 14
select select "0"
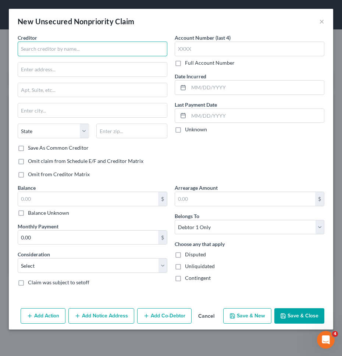
click at [110, 50] on input "text" at bounding box center [93, 49] width 150 height 15
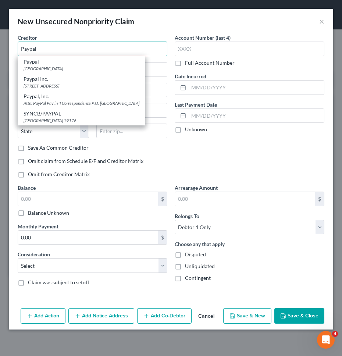
type input "Paypal"
click at [250, 164] on div "Account Number (last 4) Full Account Number Date Incurred Last Payment Date Unk…" at bounding box center [249, 109] width 157 height 150
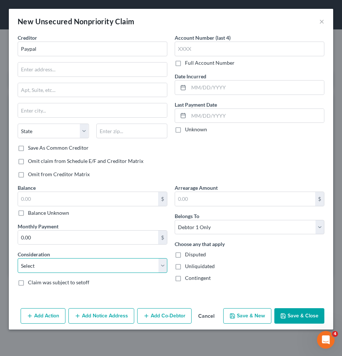
click at [143, 263] on select "Select Cable / Satellite Services Collection Agency Credit Card Debt Debt Couns…" at bounding box center [93, 265] width 150 height 15
select select "10"
click at [18, 258] on select "Select Cable / Satellite Services Collection Agency Credit Card Debt Debt Couns…" at bounding box center [93, 265] width 150 height 15
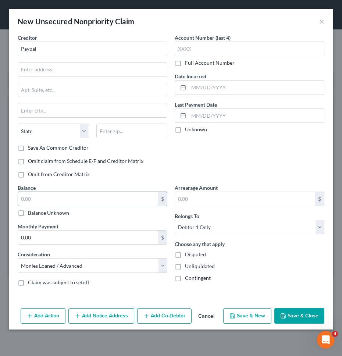
click at [121, 196] on input "text" at bounding box center [88, 199] width 140 height 14
type input "54,718.06"
click at [308, 316] on button "Save & Close" at bounding box center [300, 316] width 50 height 15
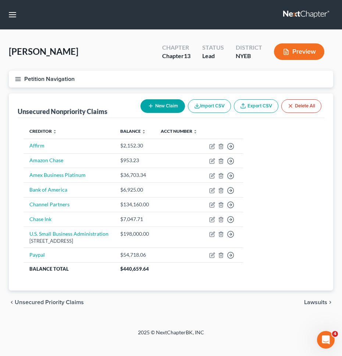
click at [162, 104] on button "New Claim" at bounding box center [163, 106] width 45 height 14
select select "0"
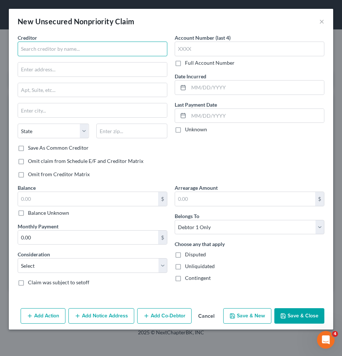
click at [129, 51] on input "text" at bounding box center [93, 49] width 150 height 15
type input "Shopify"
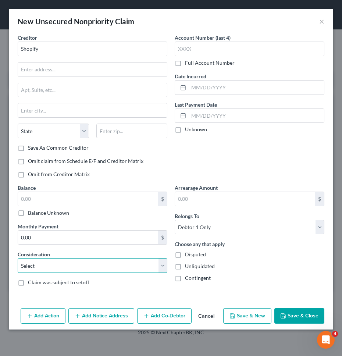
click at [128, 263] on select "Select Cable / Satellite Services Collection Agency Credit Card Debt Debt Couns…" at bounding box center [93, 265] width 150 height 15
select select "10"
click at [18, 258] on select "Select Cable / Satellite Services Collection Agency Credit Card Debt Debt Couns…" at bounding box center [93, 265] width 150 height 15
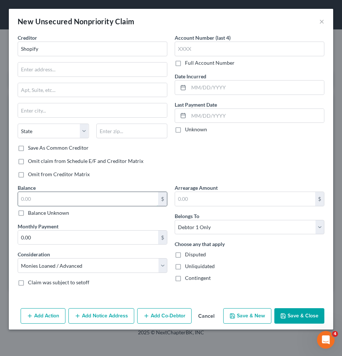
click at [97, 196] on input "text" at bounding box center [88, 199] width 140 height 14
type input "8,774.40"
click at [306, 316] on button "Save & Close" at bounding box center [300, 316] width 50 height 15
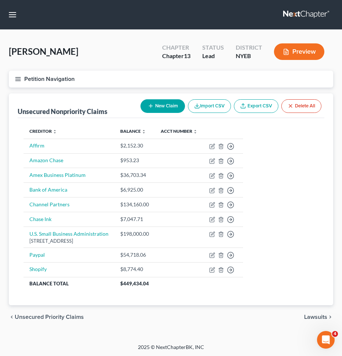
click at [159, 109] on button "New Claim" at bounding box center [163, 106] width 45 height 14
select select "0"
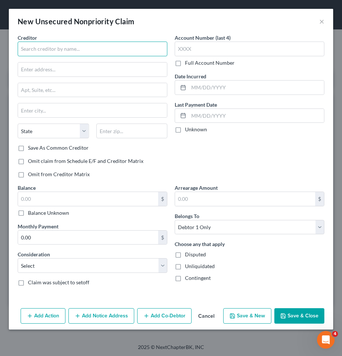
click at [68, 52] on input "text" at bounding box center [93, 49] width 150 height 15
type input "Square"
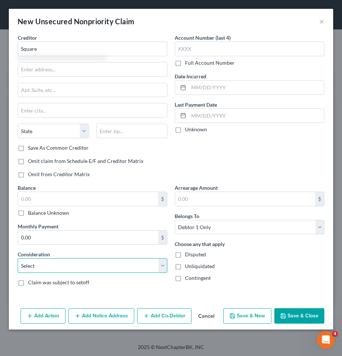
click at [125, 269] on select "Select Cable / Satellite Services Collection Agency Credit Card Debt Debt Couns…" at bounding box center [93, 265] width 150 height 15
select select "10"
click at [18, 258] on select "Select Cable / Satellite Services Collection Agency Credit Card Debt Debt Couns…" at bounding box center [93, 265] width 150 height 15
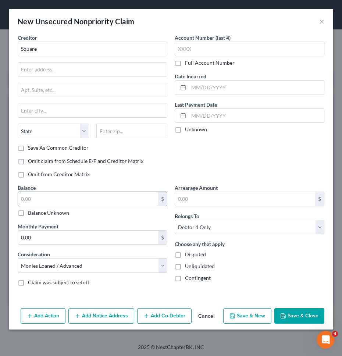
click at [130, 200] on input "text" at bounding box center [88, 199] width 140 height 14
type input "16,411.15"
click at [305, 318] on button "Save & Close" at bounding box center [300, 316] width 50 height 15
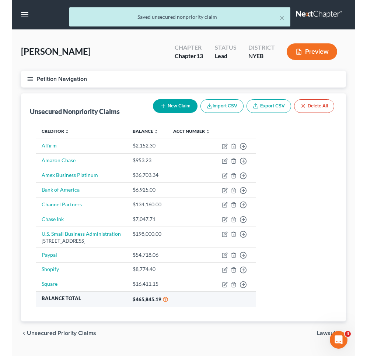
scroll to position [17, 0]
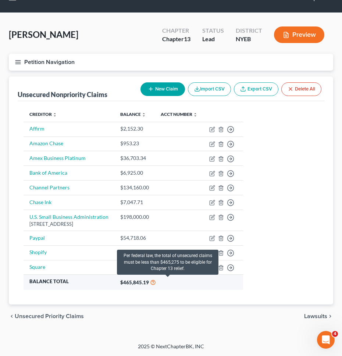
click at [156, 284] on icon at bounding box center [153, 282] width 6 height 7
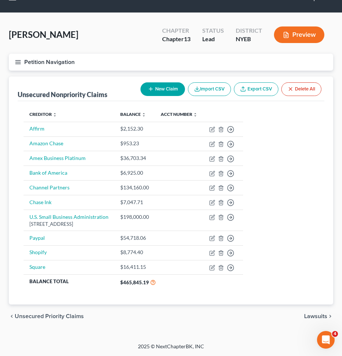
click at [151, 87] on icon "button" at bounding box center [151, 89] width 6 height 6
select select "0"
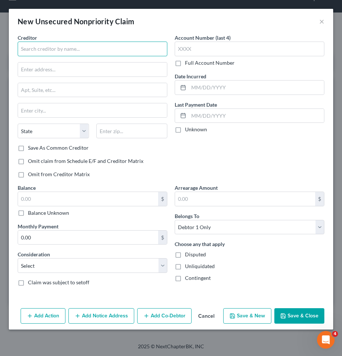
click at [92, 48] on input "text" at bounding box center [93, 49] width 150 height 15
type input "411 Graham Ave."
click at [226, 149] on div "Account Number (last 4) Full Account Number Date Incurred Last Payment Date Unk…" at bounding box center [249, 109] width 157 height 150
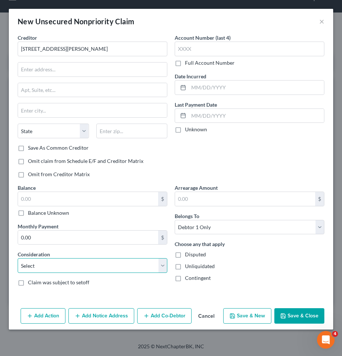
click at [154, 267] on select "Select Cable / Satellite Services Collection Agency Credit Card Debt Debt Couns…" at bounding box center [93, 265] width 150 height 15
select select "14"
click at [18, 258] on select "Select Cable / Satellite Services Collection Agency Credit Card Debt Debt Couns…" at bounding box center [93, 265] width 150 height 15
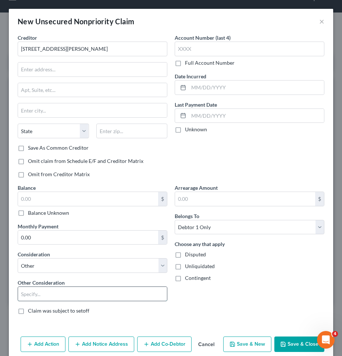
click at [135, 291] on input "text" at bounding box center [92, 294] width 149 height 14
type input "Owed Rent"
click at [296, 342] on button "Save & Close" at bounding box center [300, 344] width 50 height 15
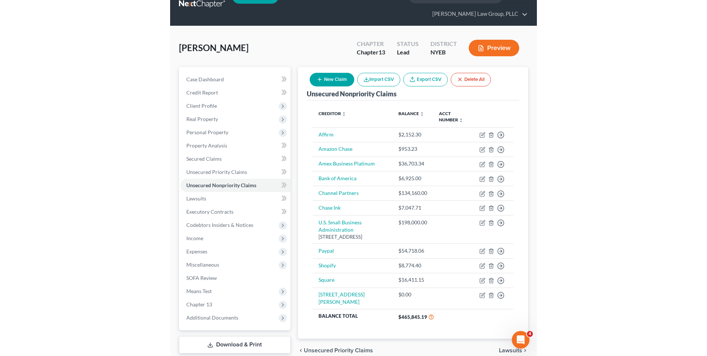
scroll to position [10, 0]
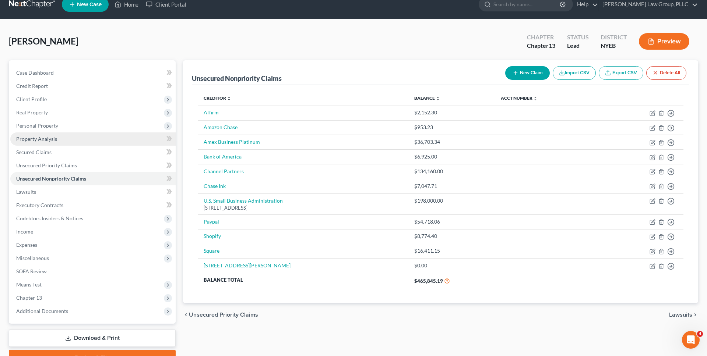
click at [104, 143] on link "Property Analysis" at bounding box center [92, 139] width 165 height 13
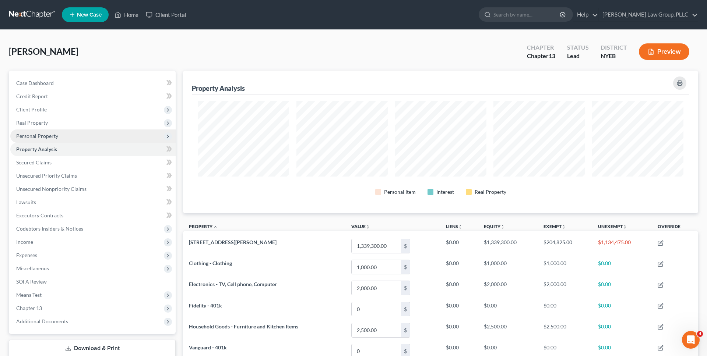
click at [119, 140] on span "Personal Property" at bounding box center [92, 136] width 165 height 13
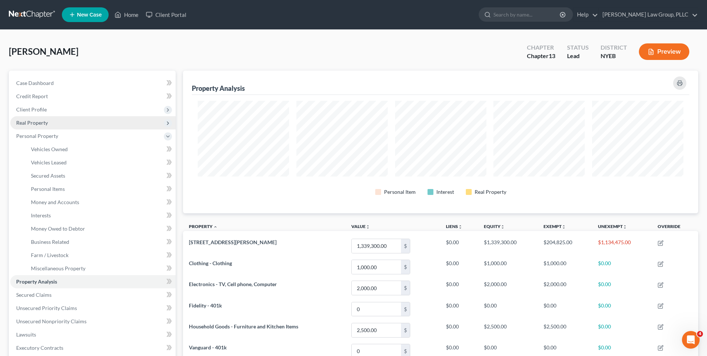
click at [110, 126] on span "Real Property" at bounding box center [92, 122] width 165 height 13
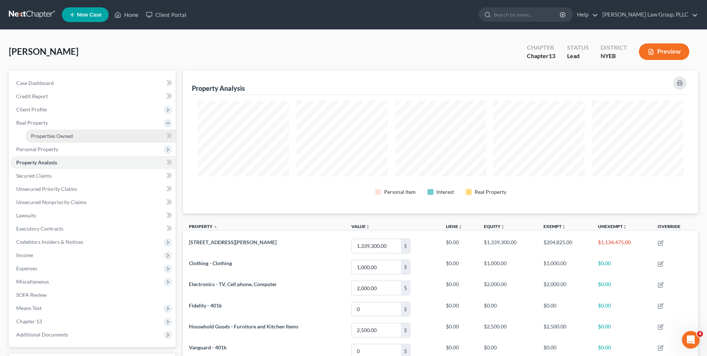
click at [107, 132] on link "Properties Owned" at bounding box center [100, 136] width 151 height 13
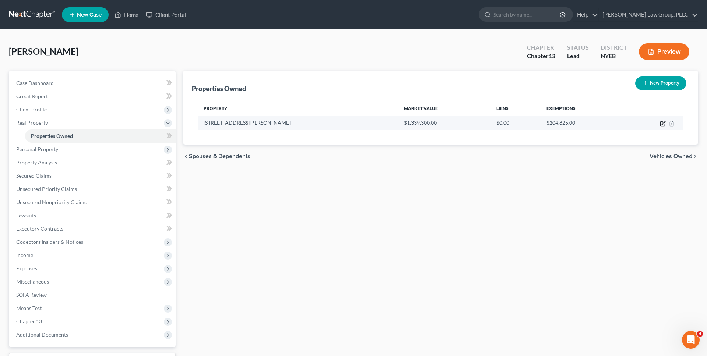
click at [661, 122] on icon "button" at bounding box center [662, 124] width 4 height 4
select select "35"
select select "23"
select select "3"
select select "0"
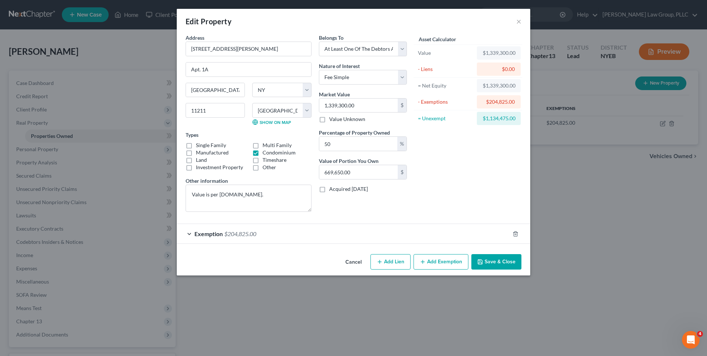
click at [351, 265] on button "Cancel" at bounding box center [354, 262] width 28 height 15
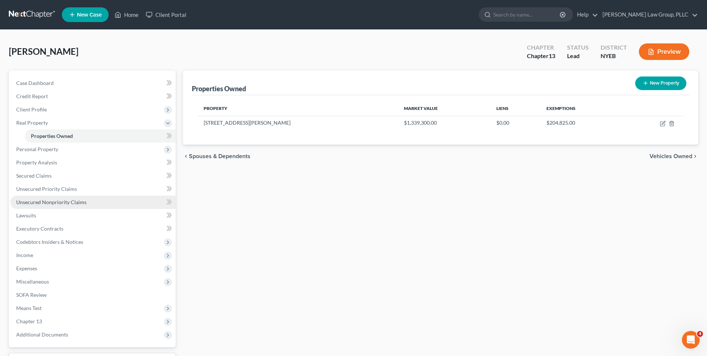
click at [65, 200] on span "Unsecured Nonpriority Claims" at bounding box center [51, 202] width 70 height 6
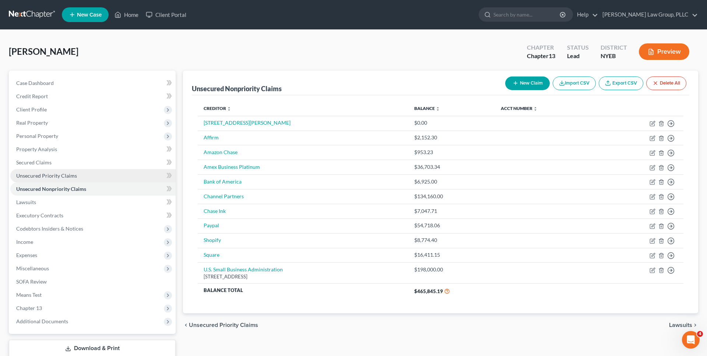
click at [88, 179] on link "Unsecured Priority Claims" at bounding box center [92, 175] width 165 height 13
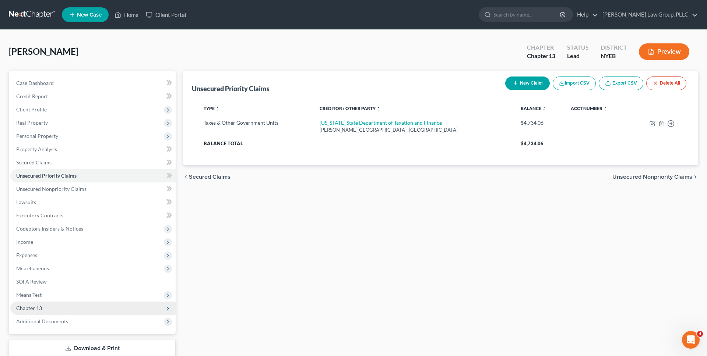
click at [106, 307] on span "Chapter 13" at bounding box center [92, 308] width 165 height 13
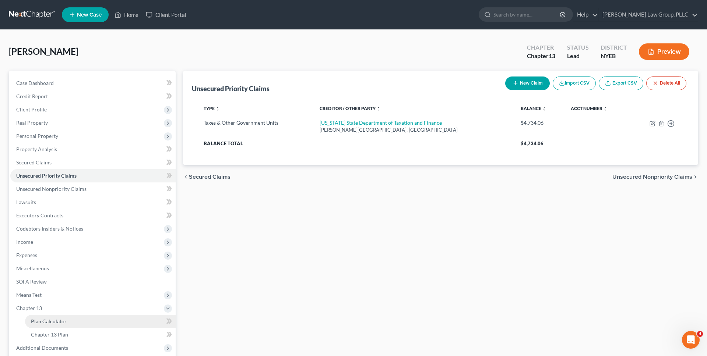
click at [104, 323] on link "Plan Calculator" at bounding box center [100, 321] width 151 height 13
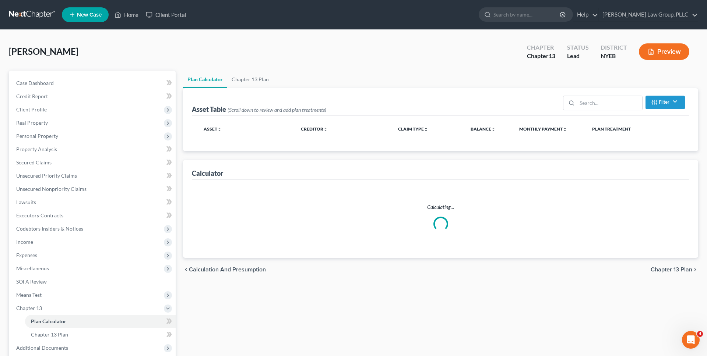
select select "59"
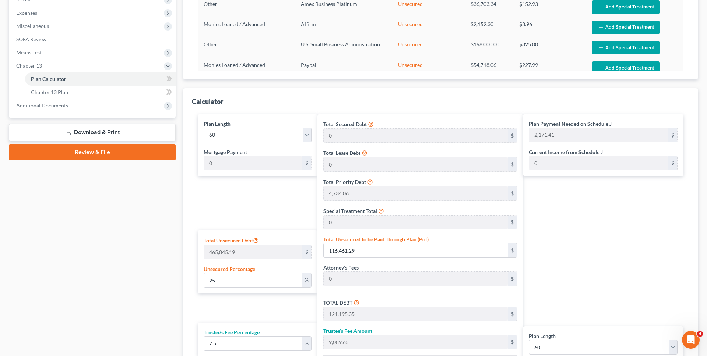
scroll to position [360, 0]
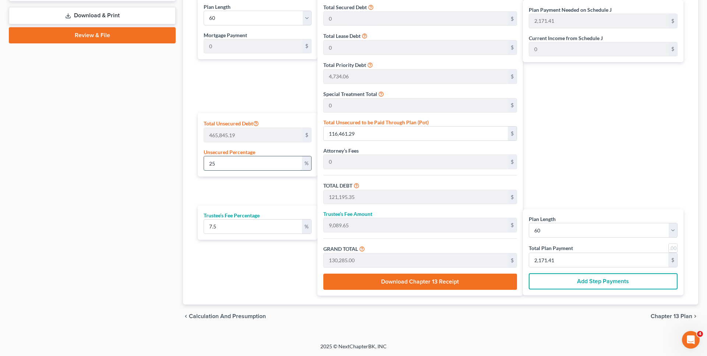
click at [285, 163] on input "25" at bounding box center [253, 163] width 98 height 14
type input "2"
type input "9,316.90"
type input "14,050.96"
type input "1,053.82"
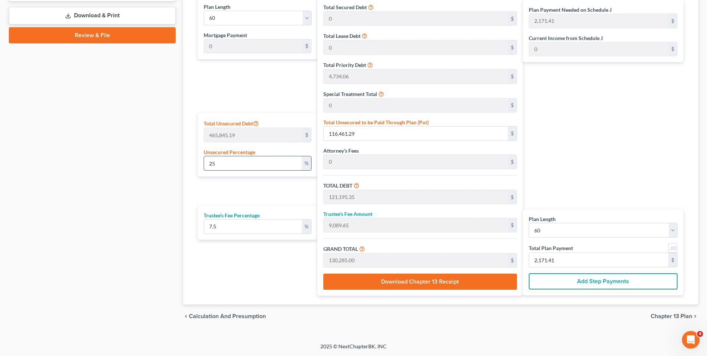
type input "15,104.78"
type input "251.74"
type input "4,734.06"
type input "355.05"
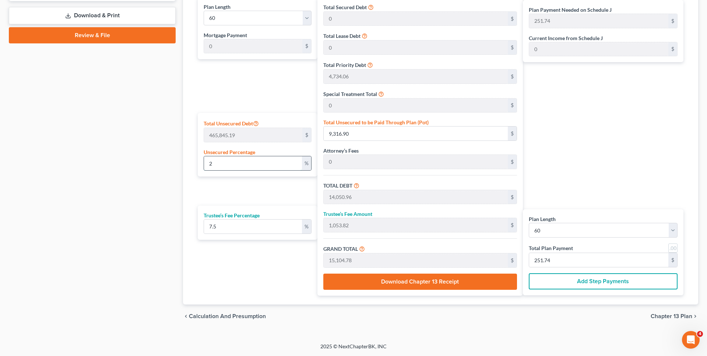
type input "5,089.11"
type input "84.81"
type input "1"
type input "4,658.45"
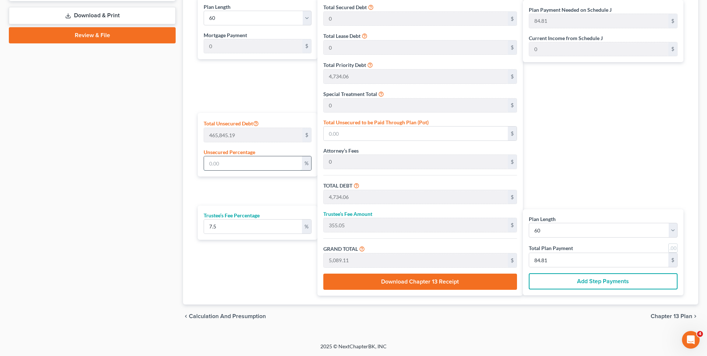
type input "9,392.51"
type input "704.43"
type input "10,096.95"
type input "168.28"
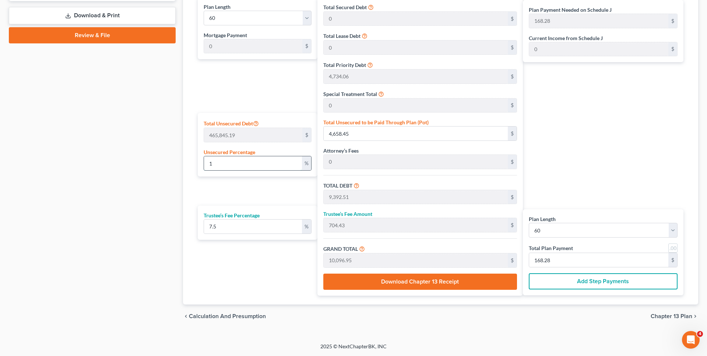
type input "10"
type input "46,584.51"
type input "51,318.57"
type input "3,848.89"
type input "55,167.47"
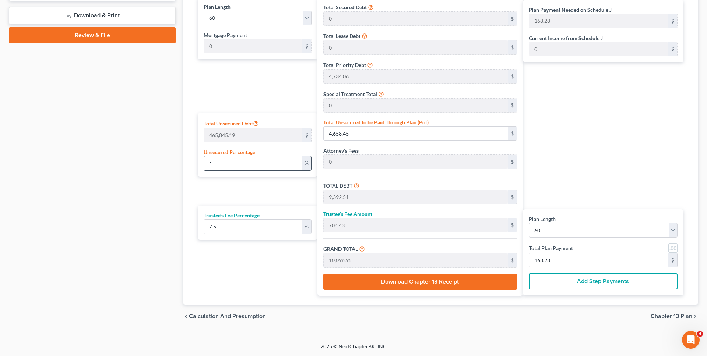
type input "919.45"
type input "100"
type input "465,845.19"
type input "470,579.25"
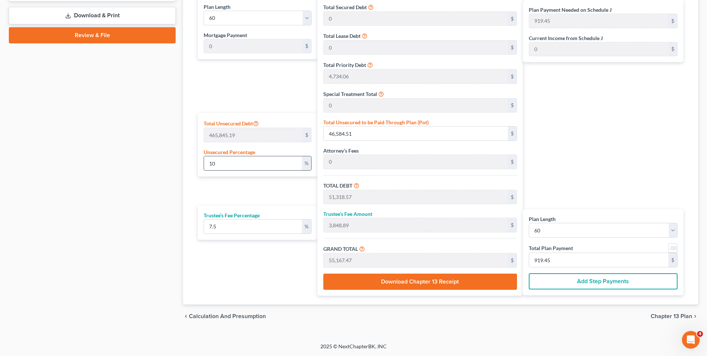
type input "35,293.44"
type input "505,872.69"
type input "8,431.21"
type input "100"
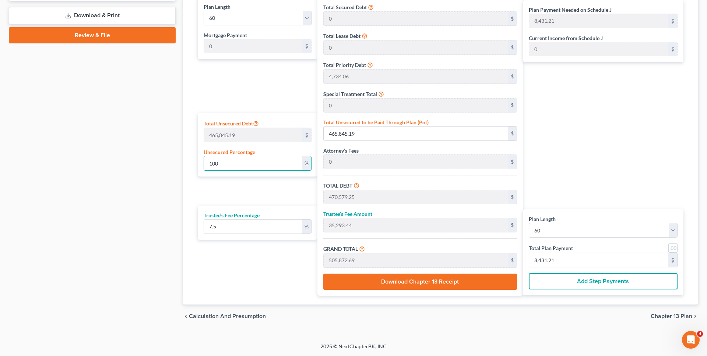
click at [291, 258] on div "Plan Length 1 2 3 4 5 6 7 8 9 10 11 12 13 14 15 16 17 18 19 20 21 22 23 24 25 2…" at bounding box center [255, 146] width 123 height 299
click at [262, 226] on input "7.5" at bounding box center [253, 227] width 98 height 14
type input "1"
type input "4,705.79"
click at [261, 253] on div "Plan Length 1 2 3 4 5 6 7 8 9 10 11 12 13 14 15 16 17 18 19 20 21 22 23 24 25 2…" at bounding box center [255, 146] width 123 height 299
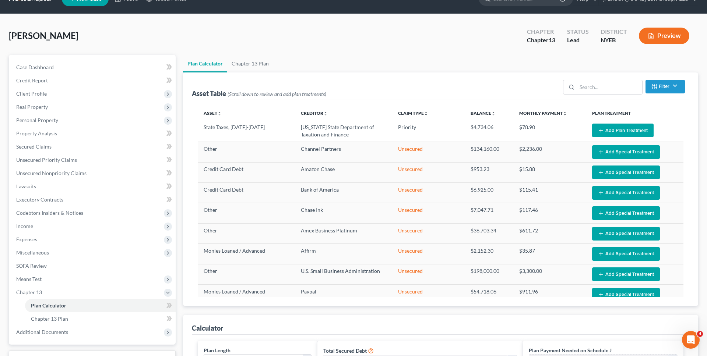
scroll to position [20, 0]
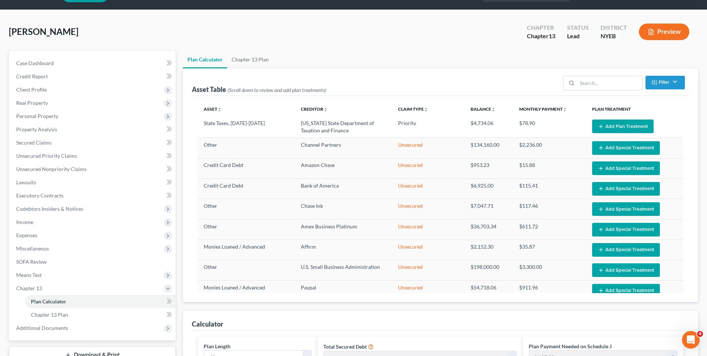
click at [75, 34] on span "Morrissey, Carrie" at bounding box center [44, 31] width 70 height 11
drag, startPoint x: 76, startPoint y: 34, endPoint x: 58, endPoint y: 34, distance: 18.1
click at [58, 34] on span "Morrissey, Carrie" at bounding box center [44, 31] width 70 height 11
click at [89, 32] on div "Morrissey, Carrie Upgraded Chapter Chapter 13 Status Lead District NYEB Preview" at bounding box center [353, 35] width 689 height 32
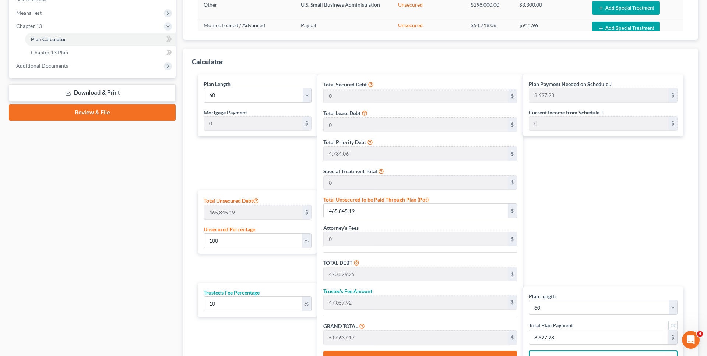
scroll to position [0, 0]
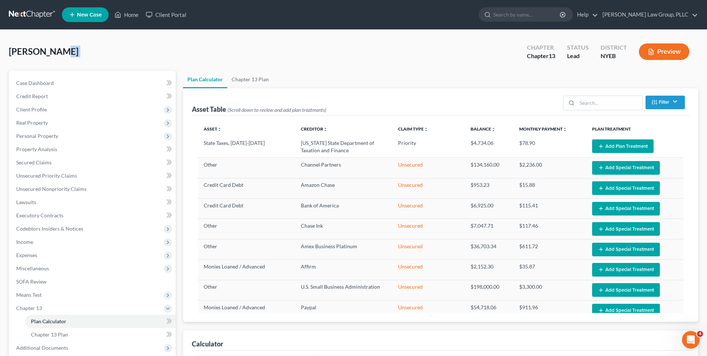
drag, startPoint x: 77, startPoint y: 53, endPoint x: 73, endPoint y: 53, distance: 4.8
click at [73, 53] on div "Morrissey, Carrie Upgraded Chapter Chapter 13 Status Lead District NYEB Preview" at bounding box center [353, 55] width 689 height 32
click at [73, 53] on span "Morrissey, Carrie" at bounding box center [44, 51] width 70 height 11
click at [78, 53] on div "Morrissey, Carrie Upgraded Chapter Chapter 13 Status Lead District NYEB Preview" at bounding box center [353, 55] width 689 height 32
click at [73, 53] on span "Morrissey, Carrie" at bounding box center [44, 51] width 70 height 11
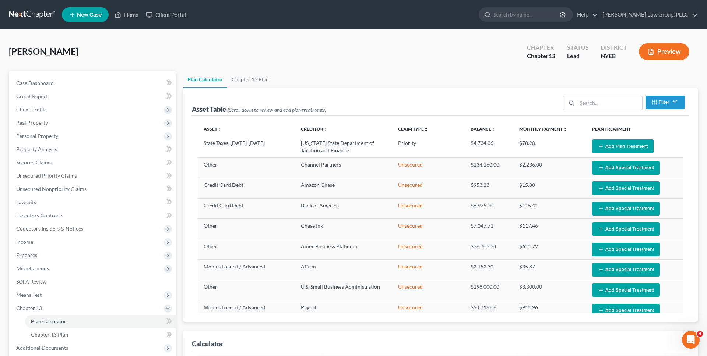
click at [73, 53] on span "Morrissey, Carrie" at bounding box center [44, 51] width 70 height 11
click at [79, 53] on div "Morrissey, Carrie Upgraded Chapter Chapter 13 Status Lead District NYEB Preview" at bounding box center [353, 55] width 689 height 32
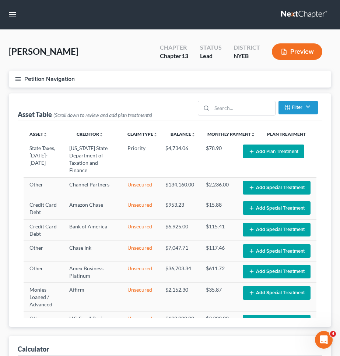
drag, startPoint x: 122, startPoint y: 71, endPoint x: 105, endPoint y: 79, distance: 19.3
click at [122, 71] on button "Petition Navigation" at bounding box center [170, 79] width 322 height 17
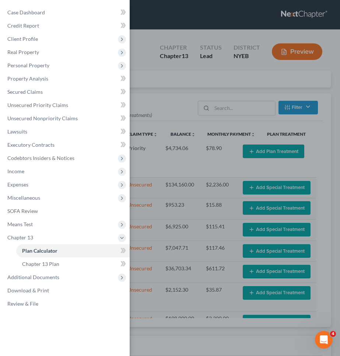
click at [105, 79] on div "Case Dashboard Payments Invoices Payments Payments Credit Report Client Profile" at bounding box center [170, 178] width 340 height 356
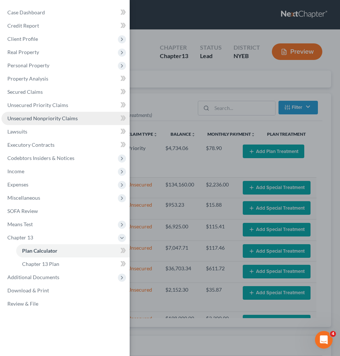
click at [58, 121] on span "Unsecured Nonpriority Claims" at bounding box center [42, 118] width 70 height 6
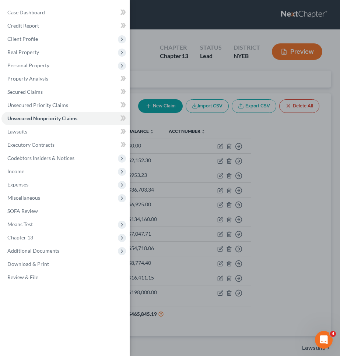
click at [207, 210] on div "Case Dashboard Payments Invoices Payments Payments Credit Report Client Profile" at bounding box center [170, 178] width 340 height 356
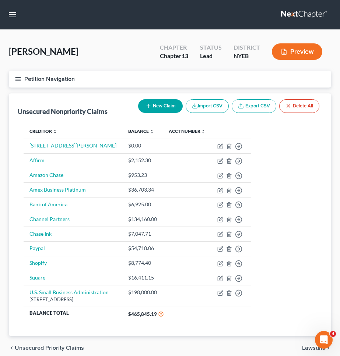
scroll to position [32, 0]
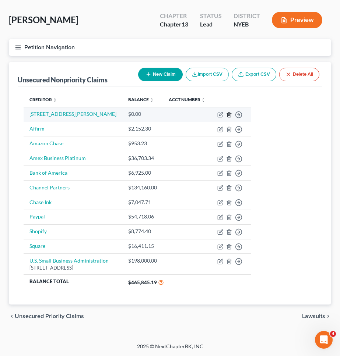
click at [232, 115] on icon "button" at bounding box center [229, 115] width 6 height 6
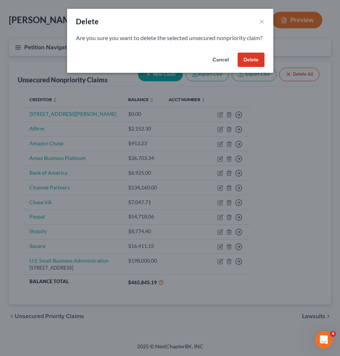
click at [265, 63] on div "Cancel Delete" at bounding box center [170, 62] width 206 height 24
click at [261, 63] on button "Delete" at bounding box center [251, 60] width 27 height 15
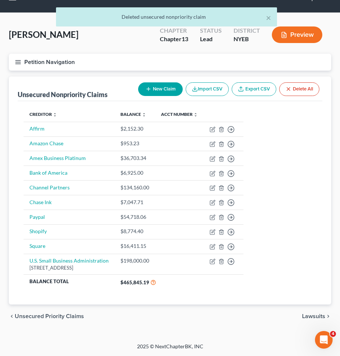
scroll to position [17, 0]
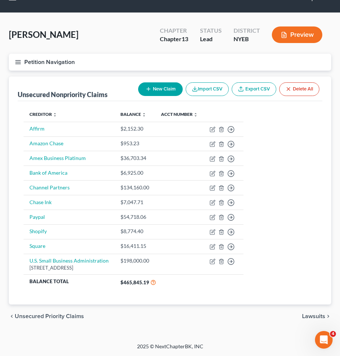
click at [267, 64] on button "Petition Navigation" at bounding box center [170, 62] width 322 height 17
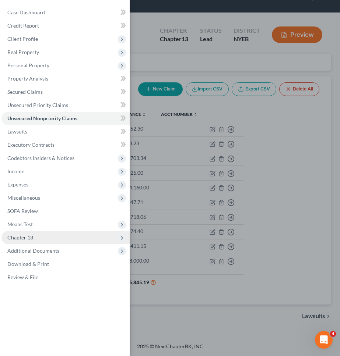
click at [35, 236] on span "Chapter 13" at bounding box center [65, 237] width 128 height 13
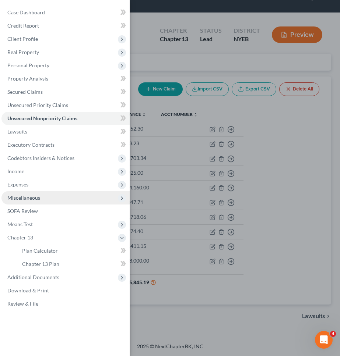
click at [56, 203] on span "Miscellaneous" at bounding box center [65, 197] width 128 height 13
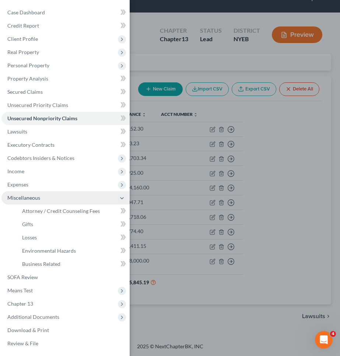
click at [54, 201] on span "Miscellaneous" at bounding box center [65, 197] width 128 height 13
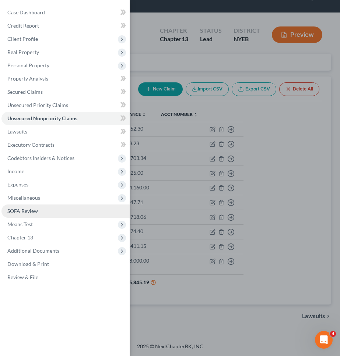
click at [53, 215] on link "SOFA Review" at bounding box center [65, 211] width 128 height 13
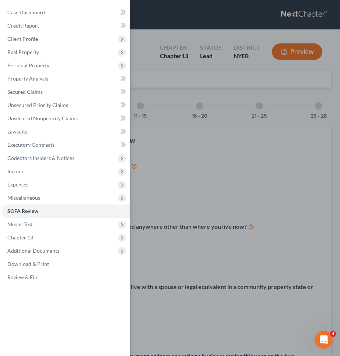
click at [164, 164] on div "Case Dashboard Payments Invoices Payments Payments Credit Report Client Profile" at bounding box center [170, 178] width 340 height 356
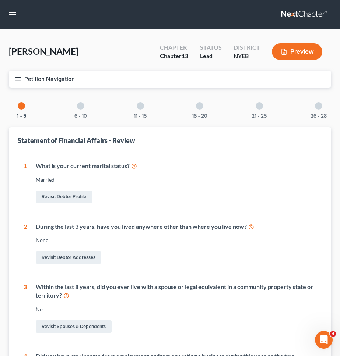
click at [71, 107] on div "6 - 10" at bounding box center [80, 106] width 25 height 25
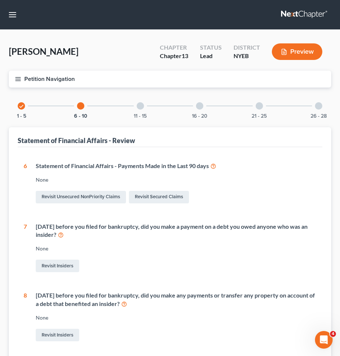
click at [81, 107] on div at bounding box center [80, 105] width 7 height 7
click at [216, 166] on icon at bounding box center [213, 165] width 6 height 7
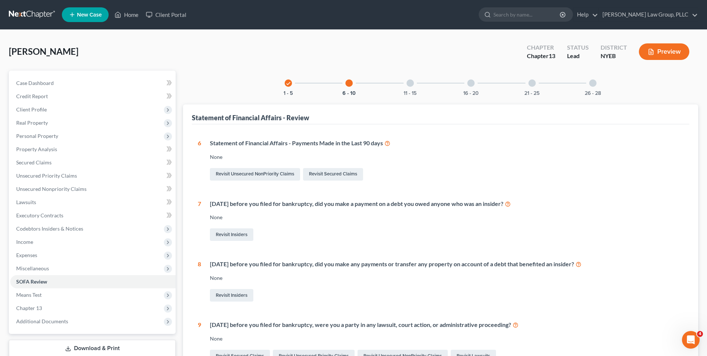
click at [653, 57] on button "Preview" at bounding box center [664, 51] width 50 height 17
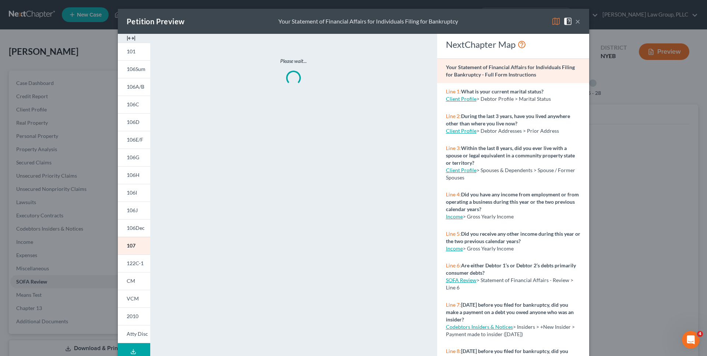
click at [560, 23] on span at bounding box center [558, 21] width 12 height 6
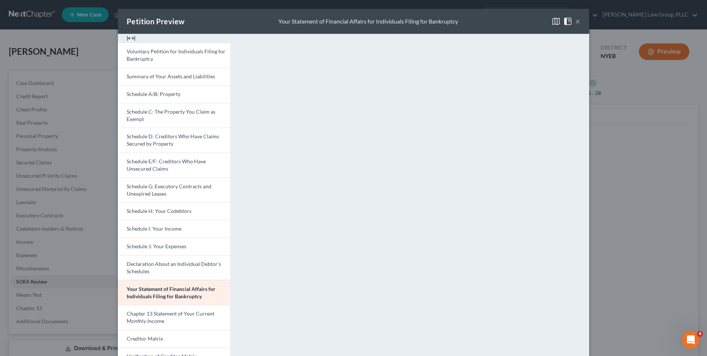
click at [651, 141] on div "Petition Preview Your Statement of Financial Affairs for Individuals Filing for…" at bounding box center [353, 178] width 707 height 356
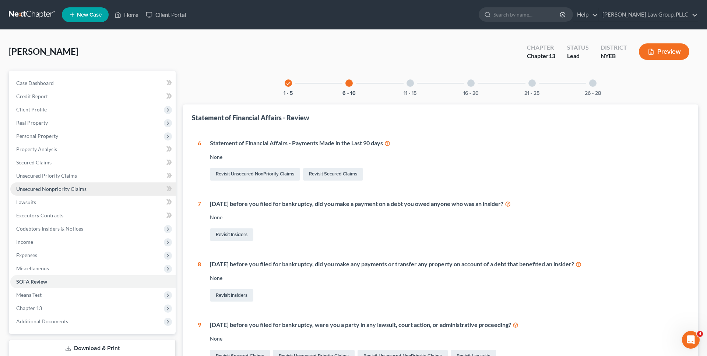
click at [93, 184] on link "Unsecured Nonpriority Claims" at bounding box center [92, 189] width 165 height 13
